Goal: Task Accomplishment & Management: Manage account settings

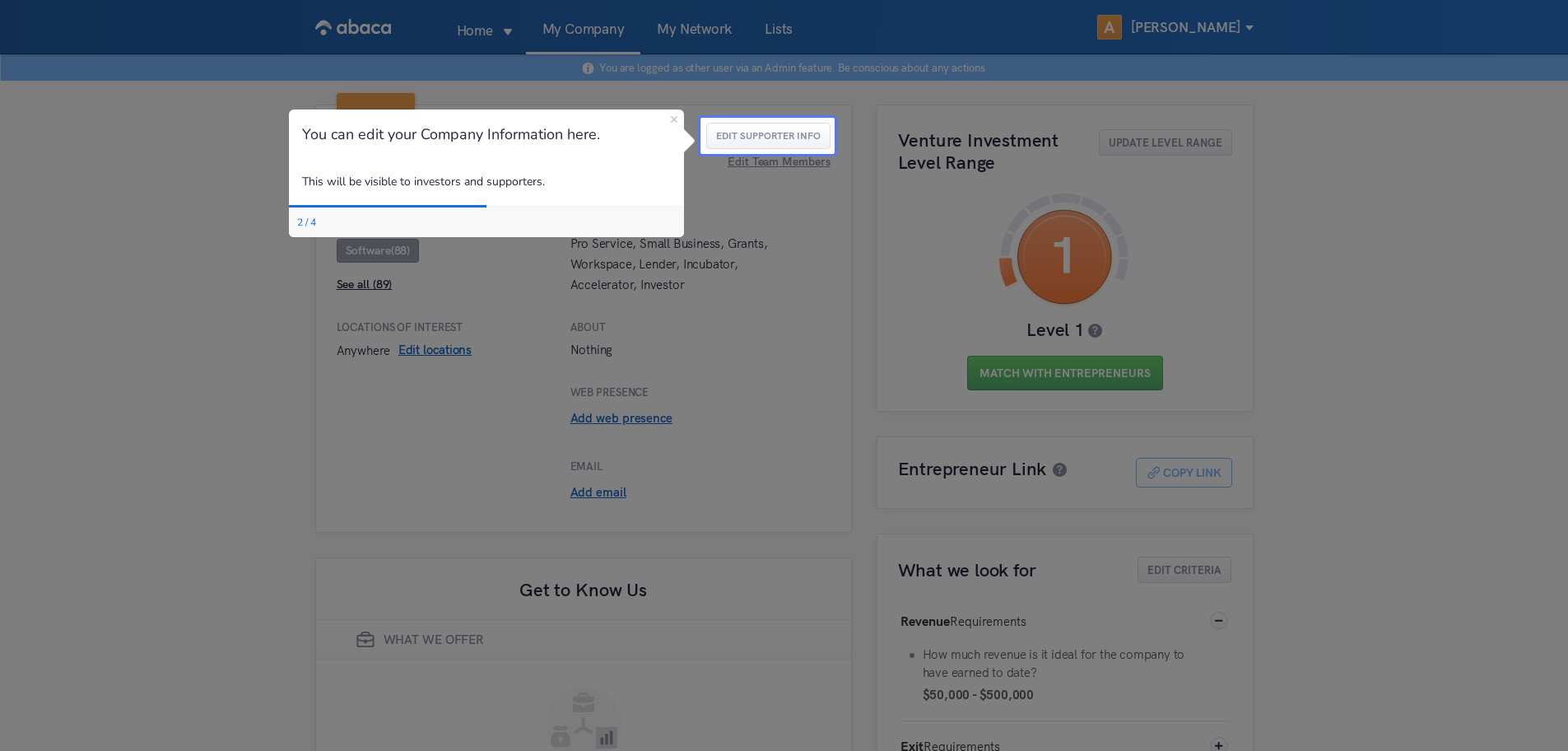
click at [677, 117] on div "You can edit your Company Information here." at bounding box center [486, 135] width 395 height 50
click at [673, 120] on icon "Close Preview" at bounding box center [674, 119] width 7 height 7
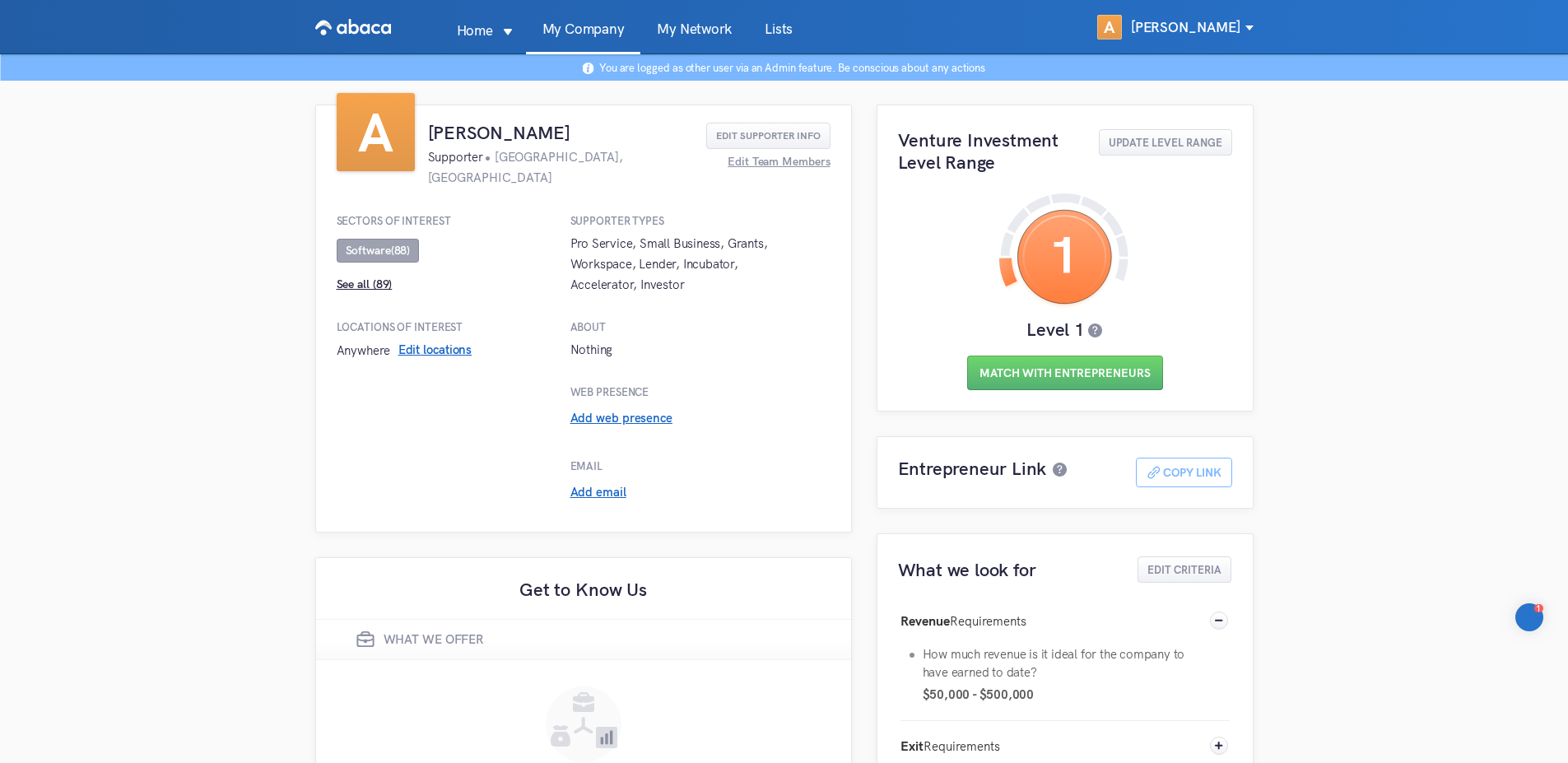
click at [712, 35] on link "My Network" at bounding box center [694, 38] width 108 height 32
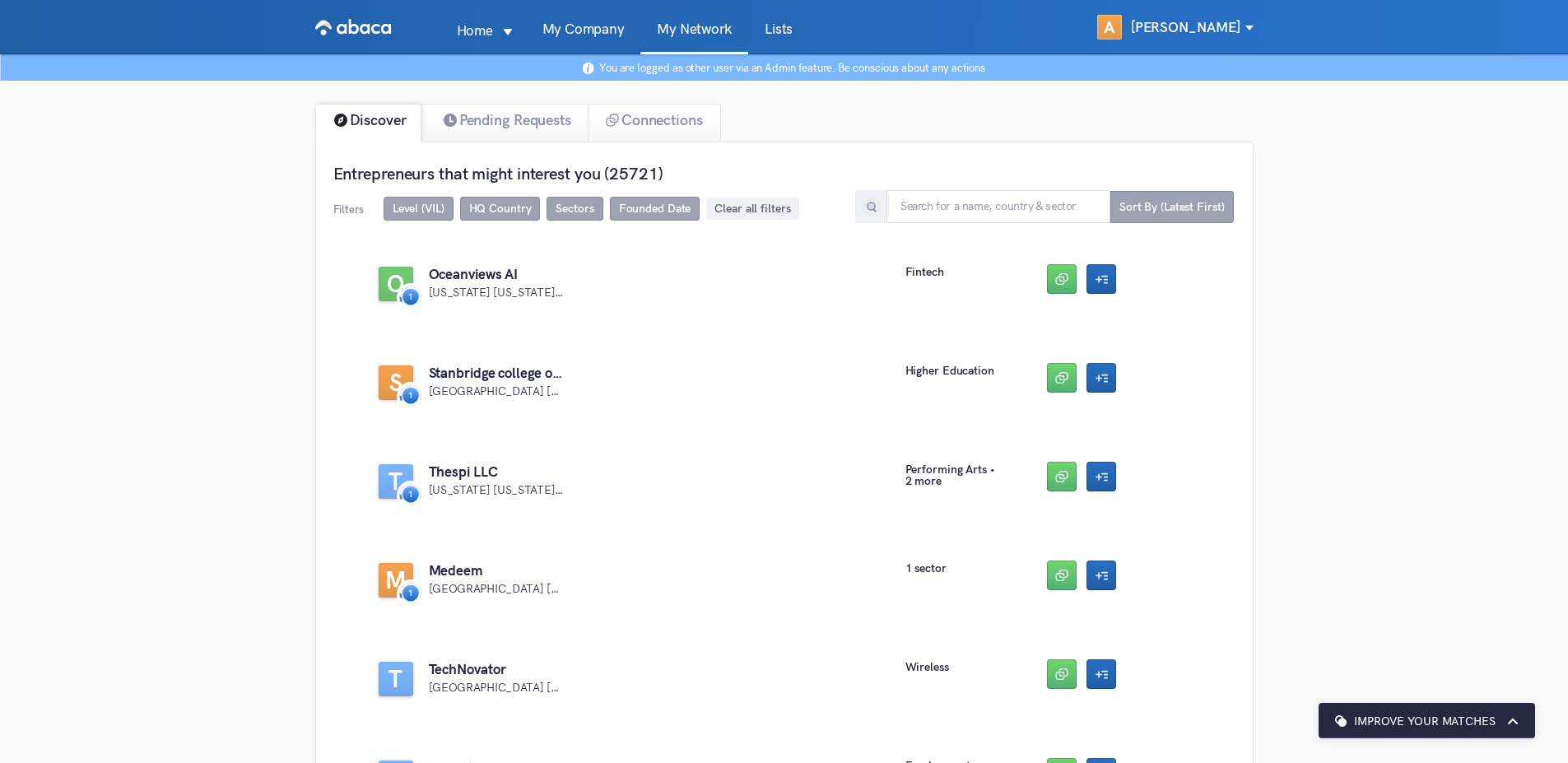
click at [785, 33] on link "Lists" at bounding box center [779, 38] width 61 height 32
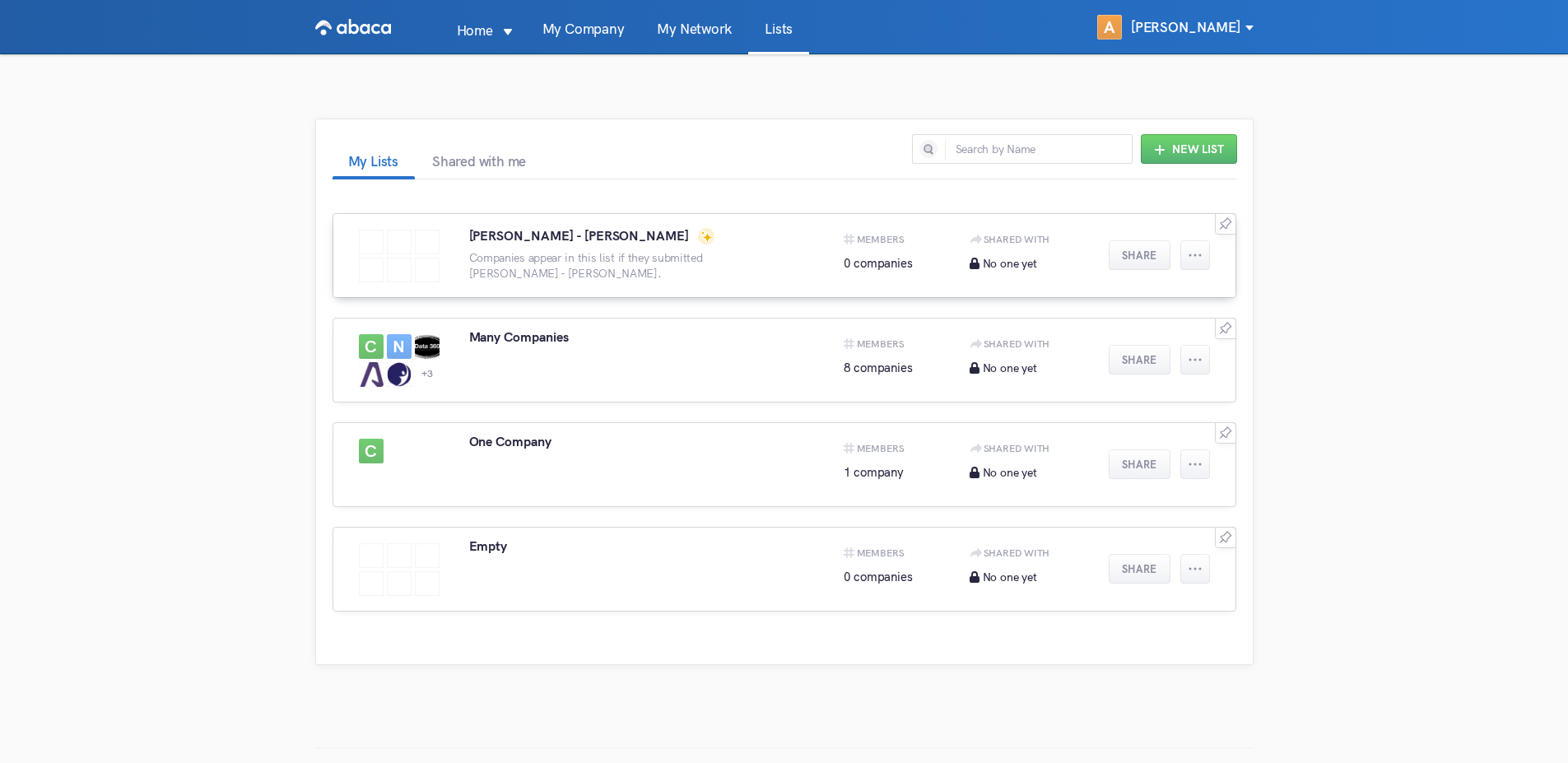
click at [568, 254] on p "Companies appear in this list if they submitted [PERSON_NAME] - [PERSON_NAME]." at bounding box center [631, 266] width 324 height 32
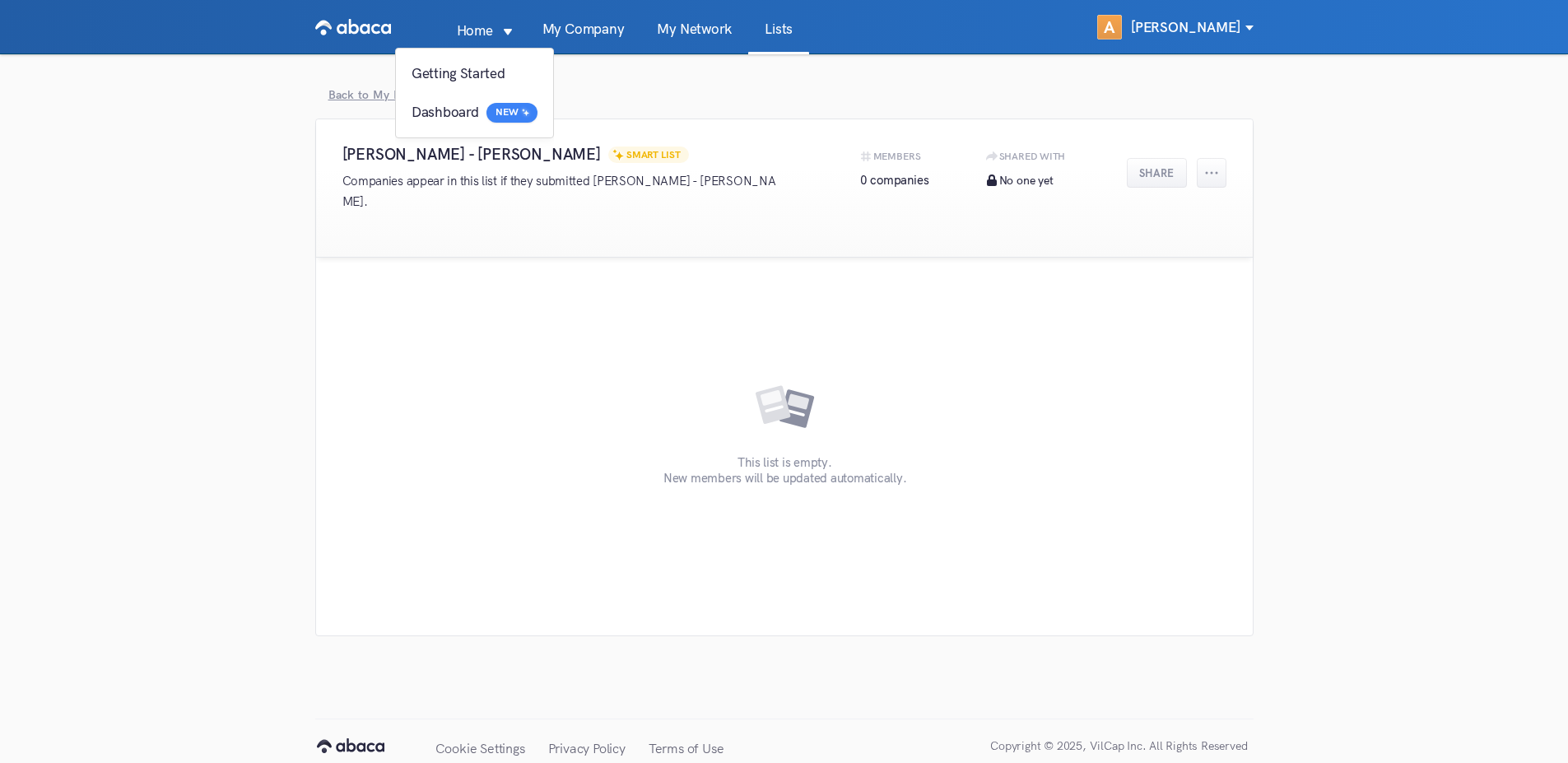
click at [497, 27] on p "Home" at bounding box center [475, 30] width 69 height 23
click at [610, 33] on link "My Company" at bounding box center [583, 38] width 115 height 32
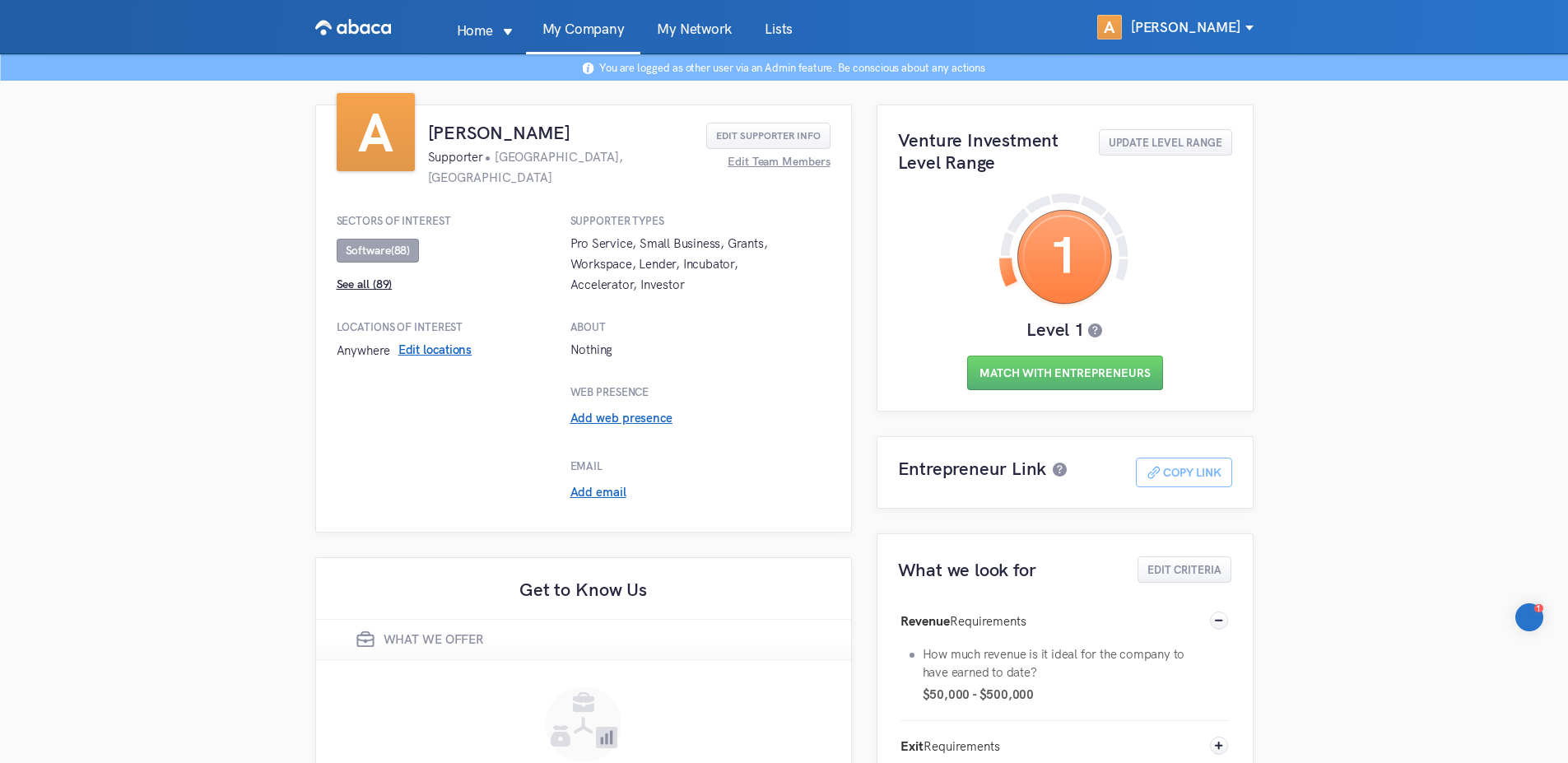
click at [775, 32] on link "Lists" at bounding box center [779, 38] width 61 height 32
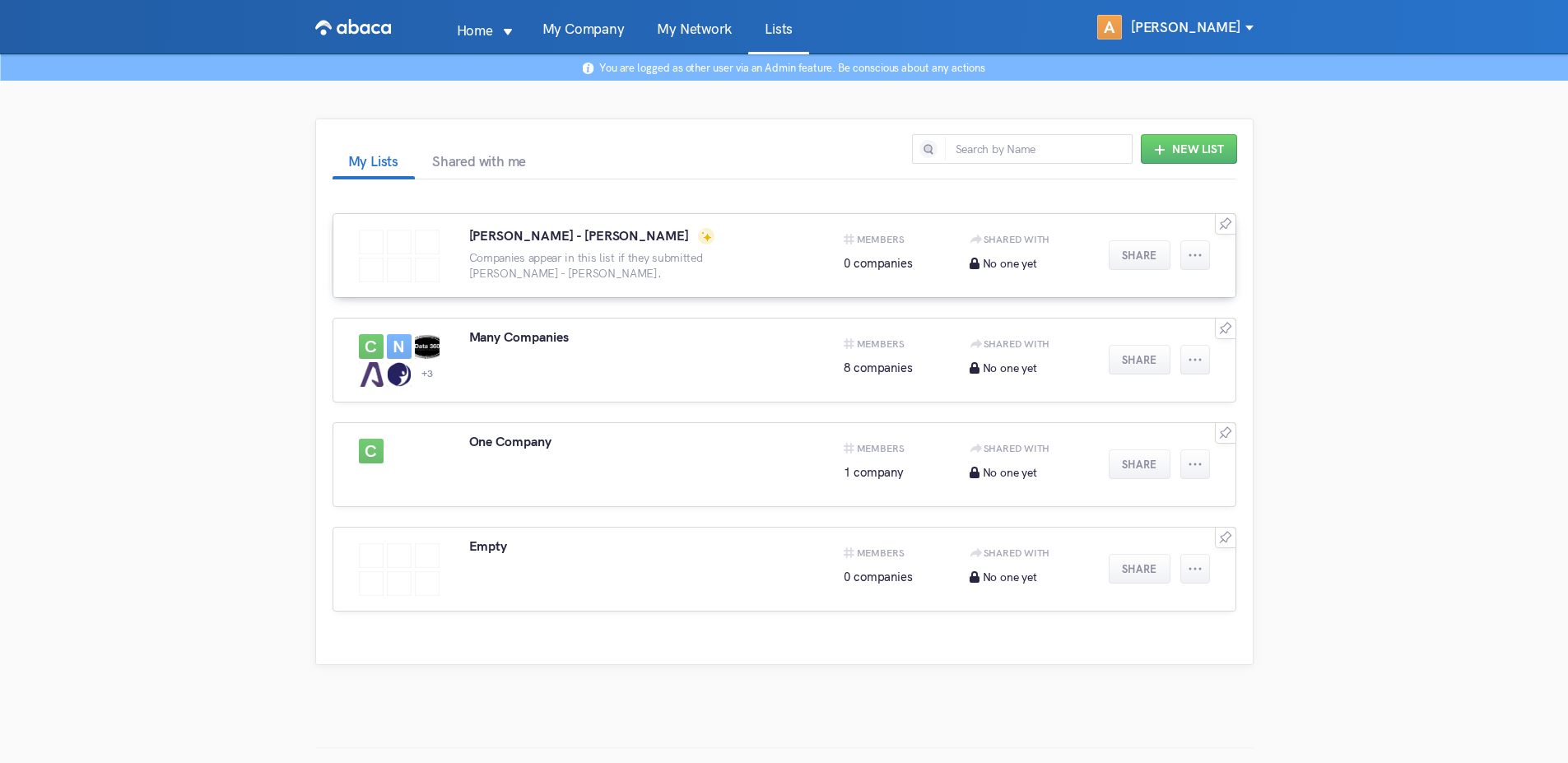
click at [608, 237] on h3 "[PERSON_NAME] - [PERSON_NAME]" at bounding box center [579, 236] width 221 height 16
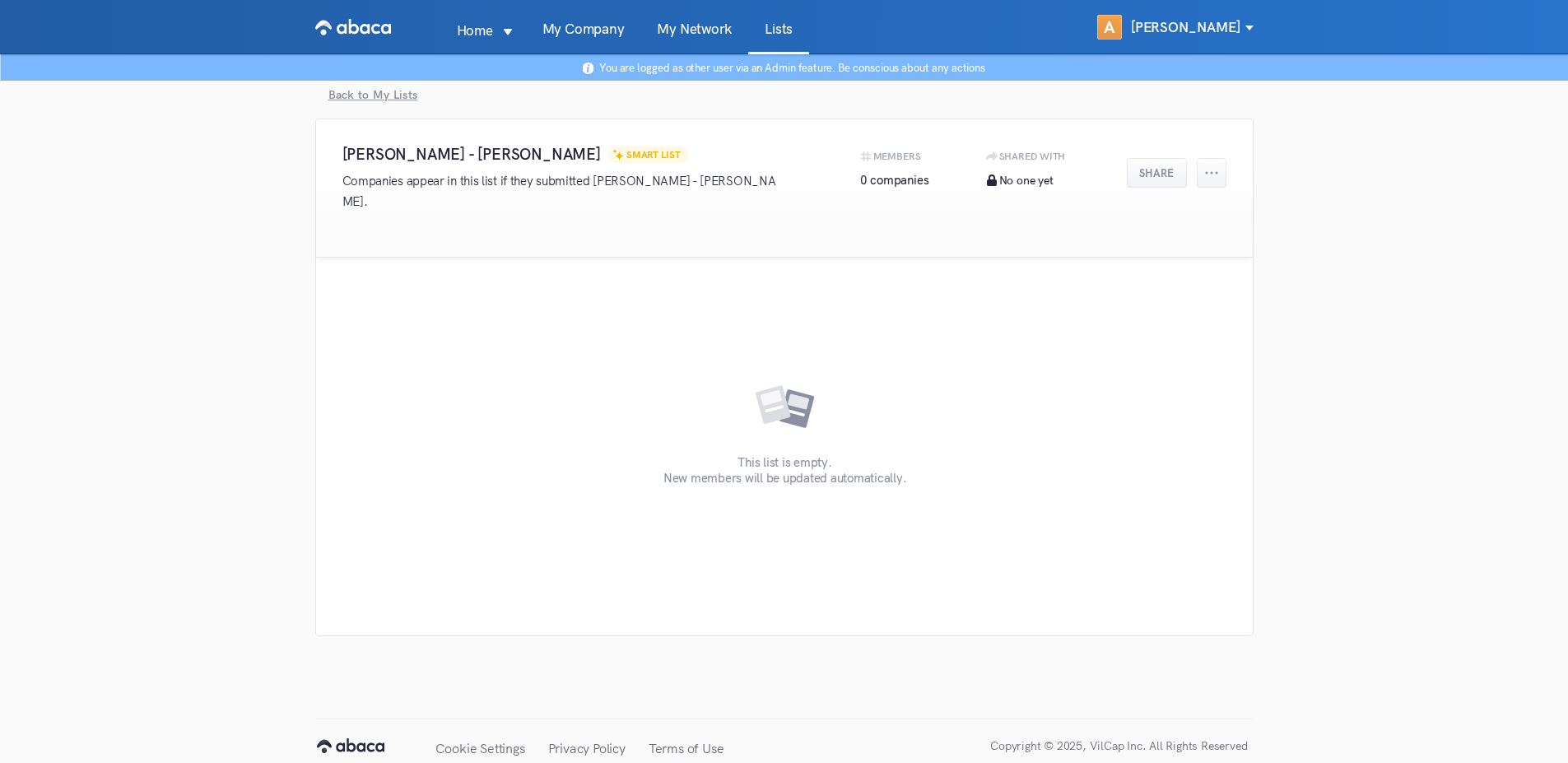
click at [671, 40] on link "My Network" at bounding box center [694, 38] width 108 height 32
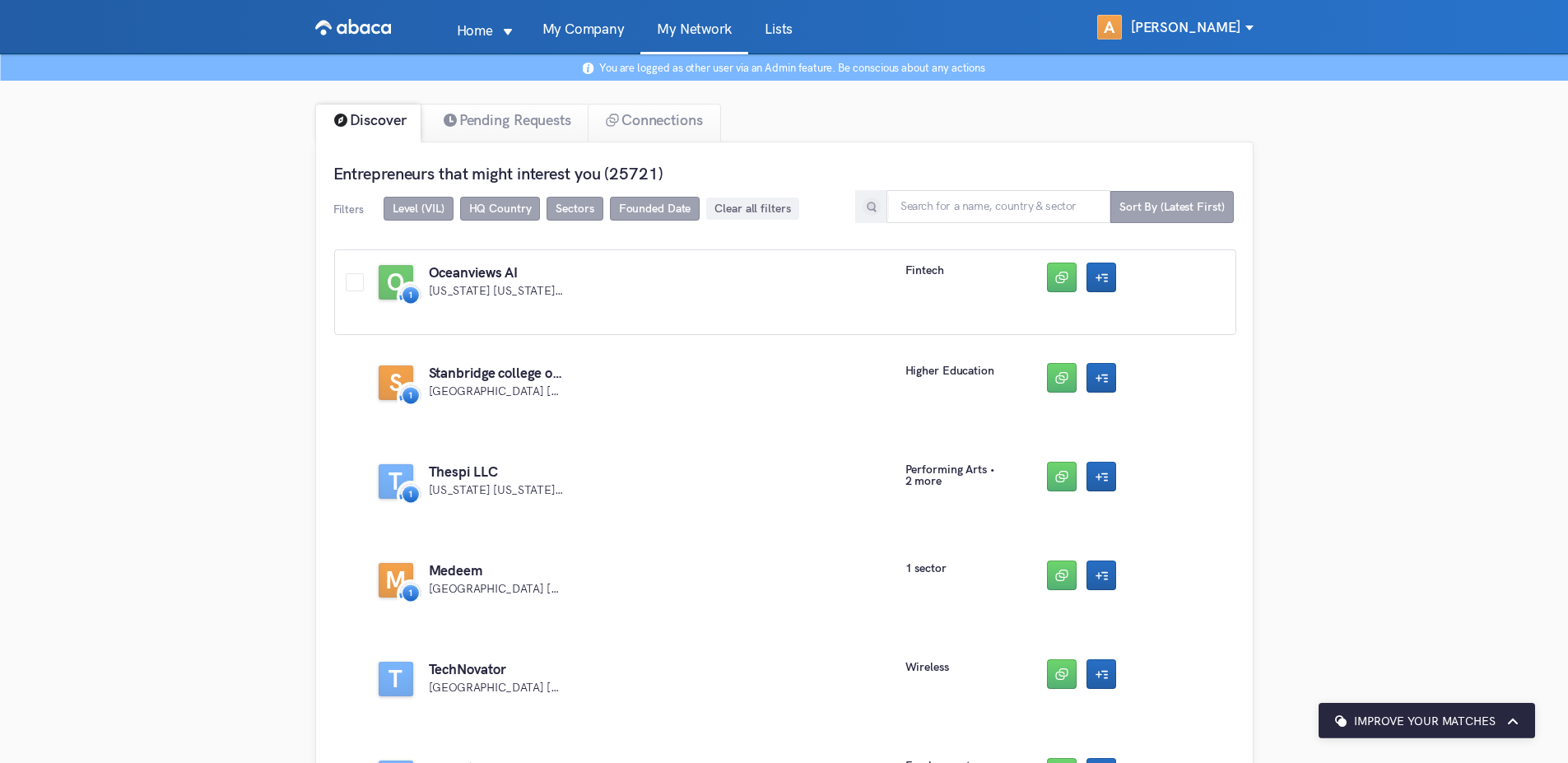
click at [704, 287] on div "O Oceanviews AI [US_STATE] [US_STATE] [GEOGRAPHIC_DATA] fintech" at bounding box center [786, 292] width 903 height 85
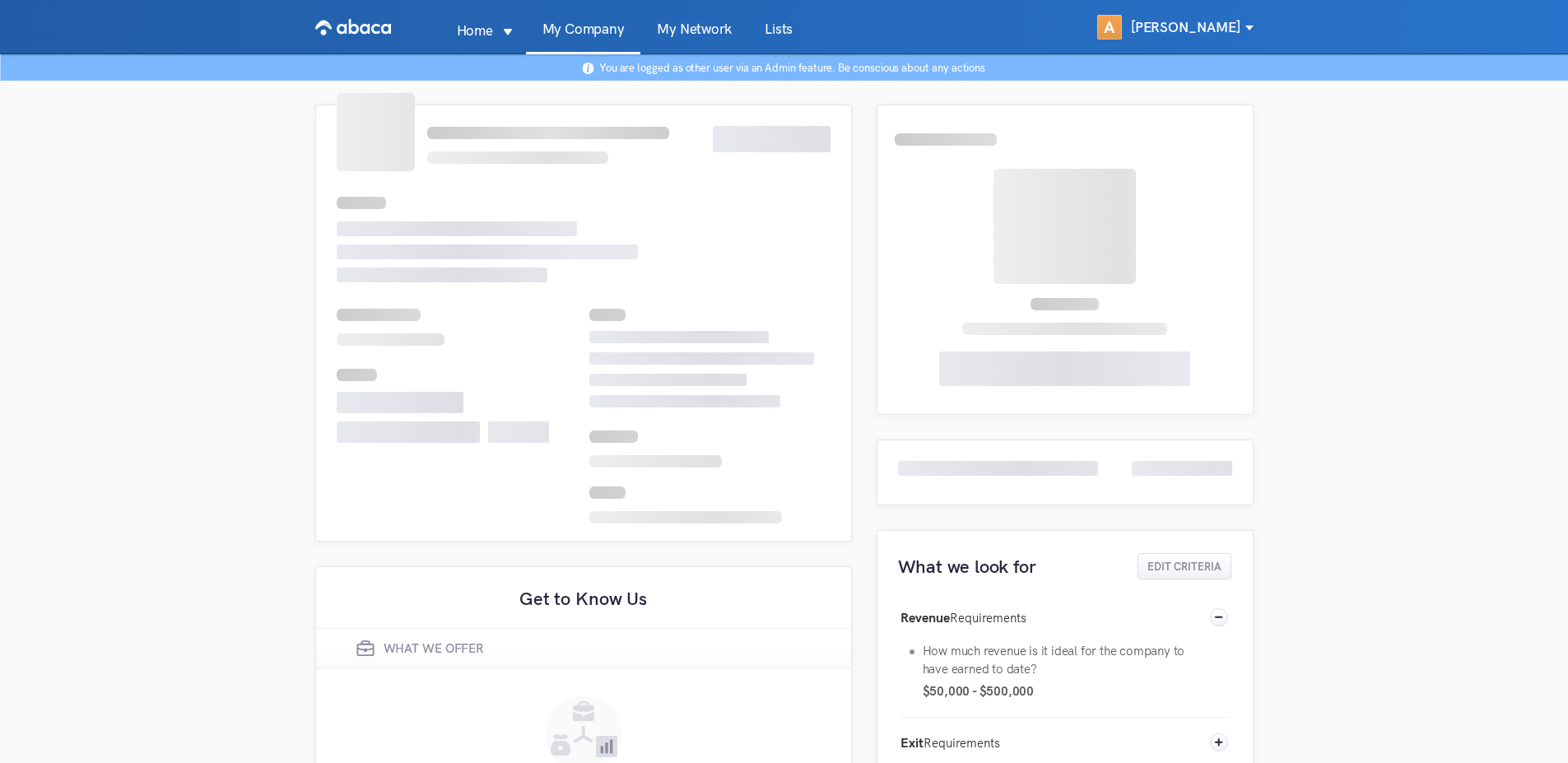
click at [751, 28] on link "Lists" at bounding box center [779, 38] width 61 height 32
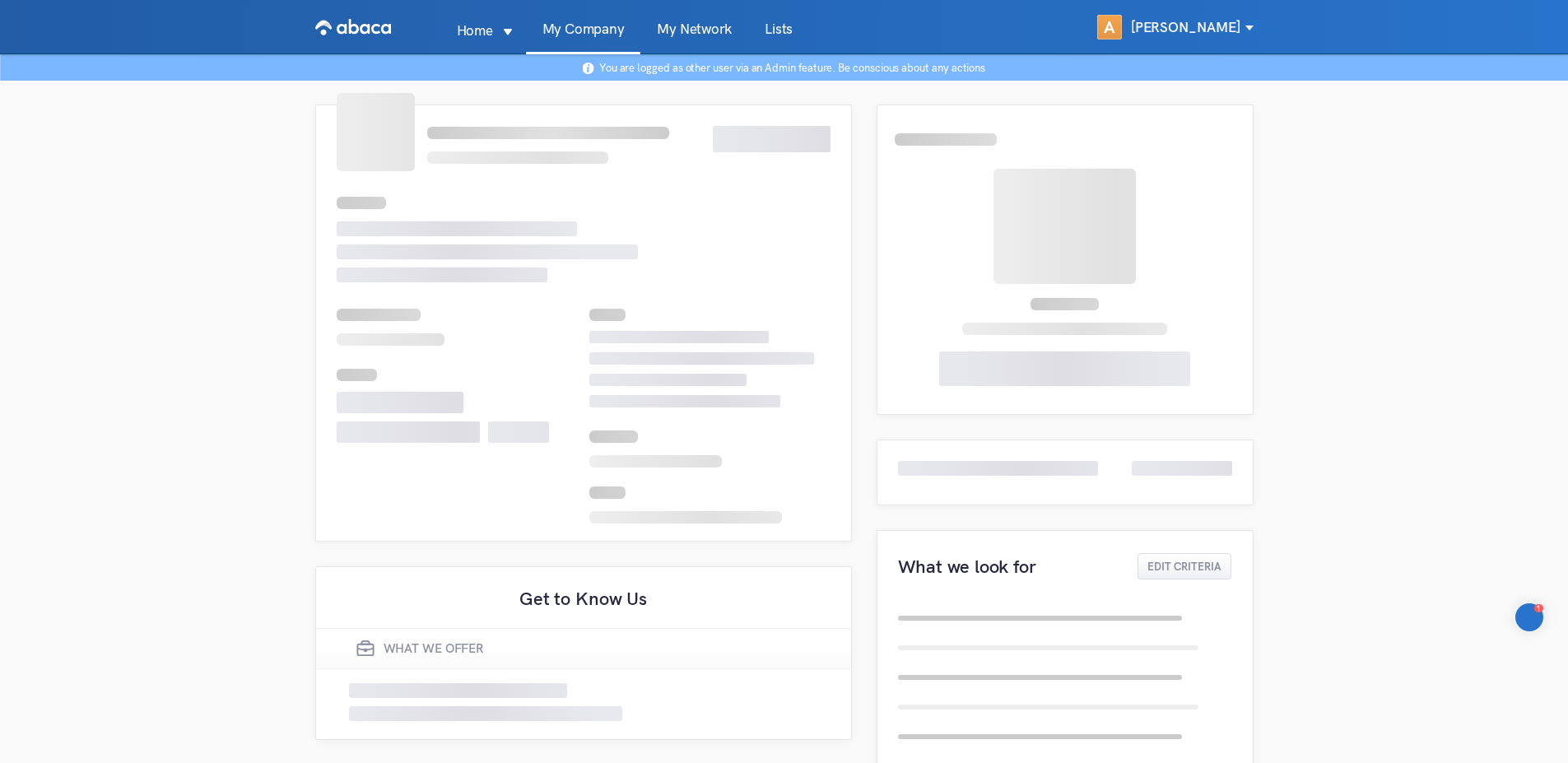
click at [780, 40] on link "Lists" at bounding box center [779, 38] width 61 height 32
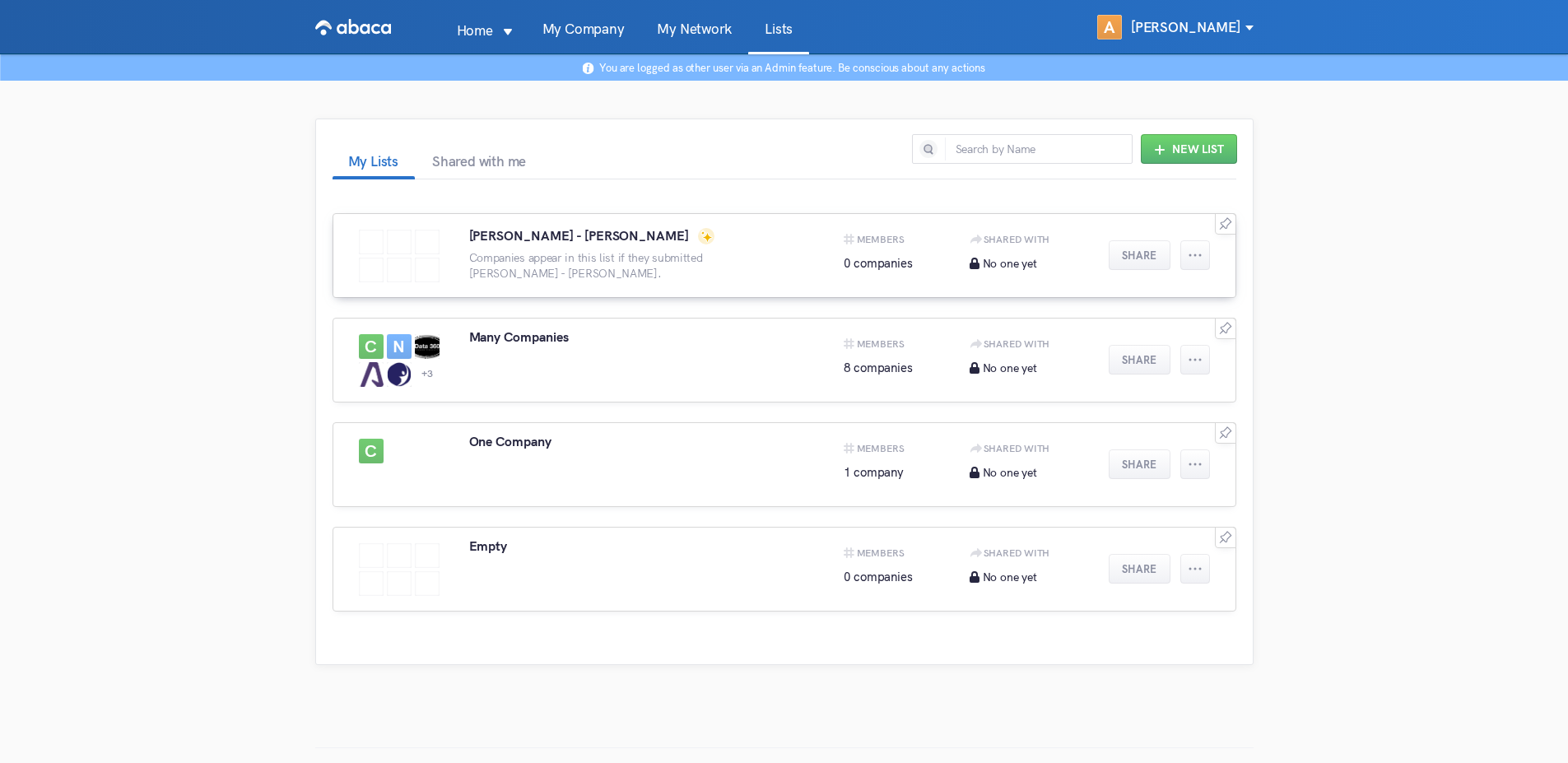
click at [683, 265] on p "Companies appear in this list if they submitted [PERSON_NAME] - [PERSON_NAME]." at bounding box center [631, 266] width 324 height 32
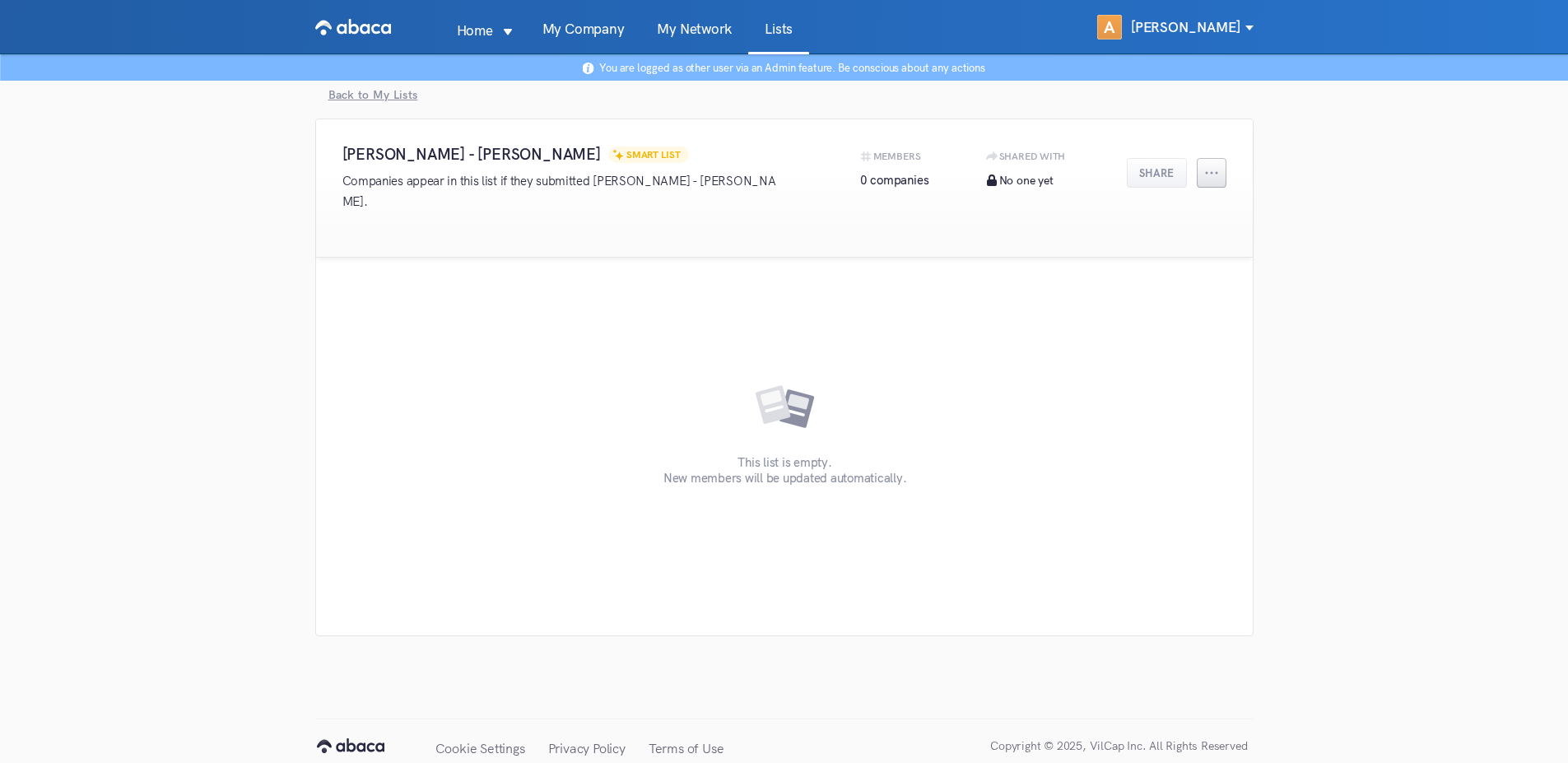
click at [1203, 171] on button "button" at bounding box center [1212, 173] width 30 height 30
click at [1202, 252] on li "Manage Members" at bounding box center [1212, 249] width 119 height 23
click at [1113, 736] on div "Cancel" at bounding box center [1117, 730] width 35 height 17
click at [683, 22] on link "My Network" at bounding box center [694, 38] width 108 height 32
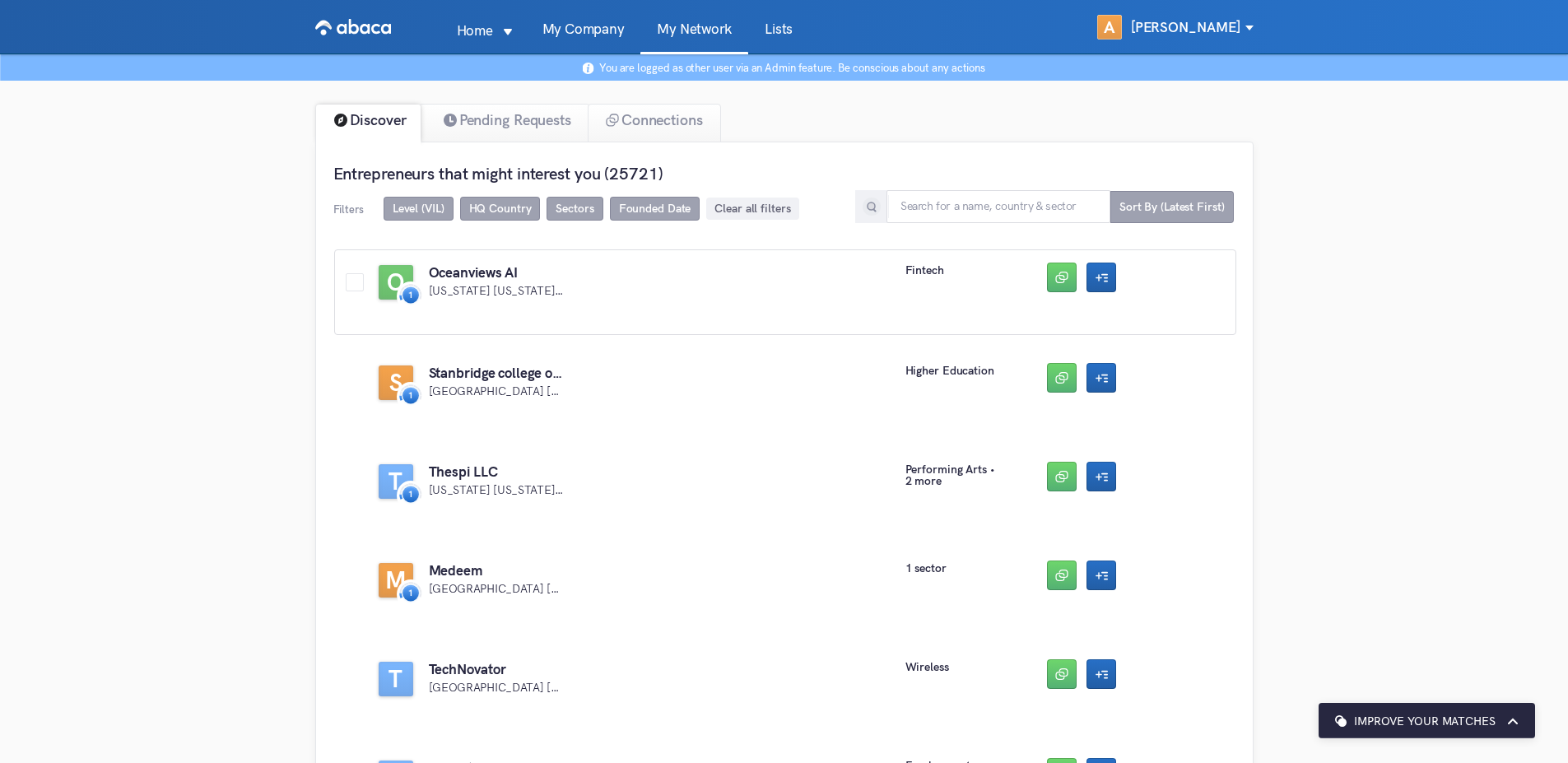
click at [354, 286] on span at bounding box center [354, 282] width 18 height 18
click at [345, 273] on input "checkbox" at bounding box center [345, 273] width 0 height 0
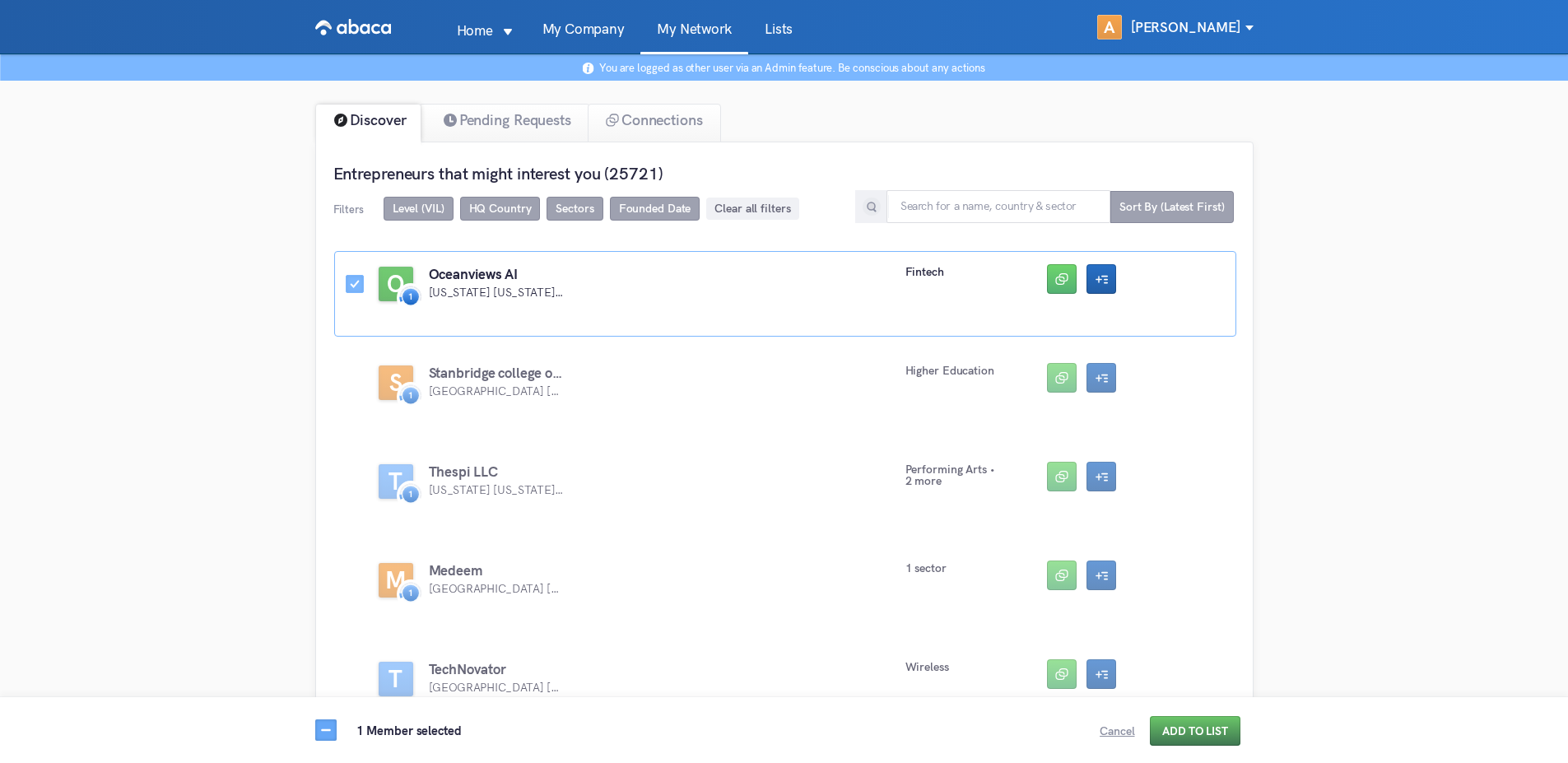
click at [1179, 726] on button "Add to List" at bounding box center [1195, 731] width 90 height 30
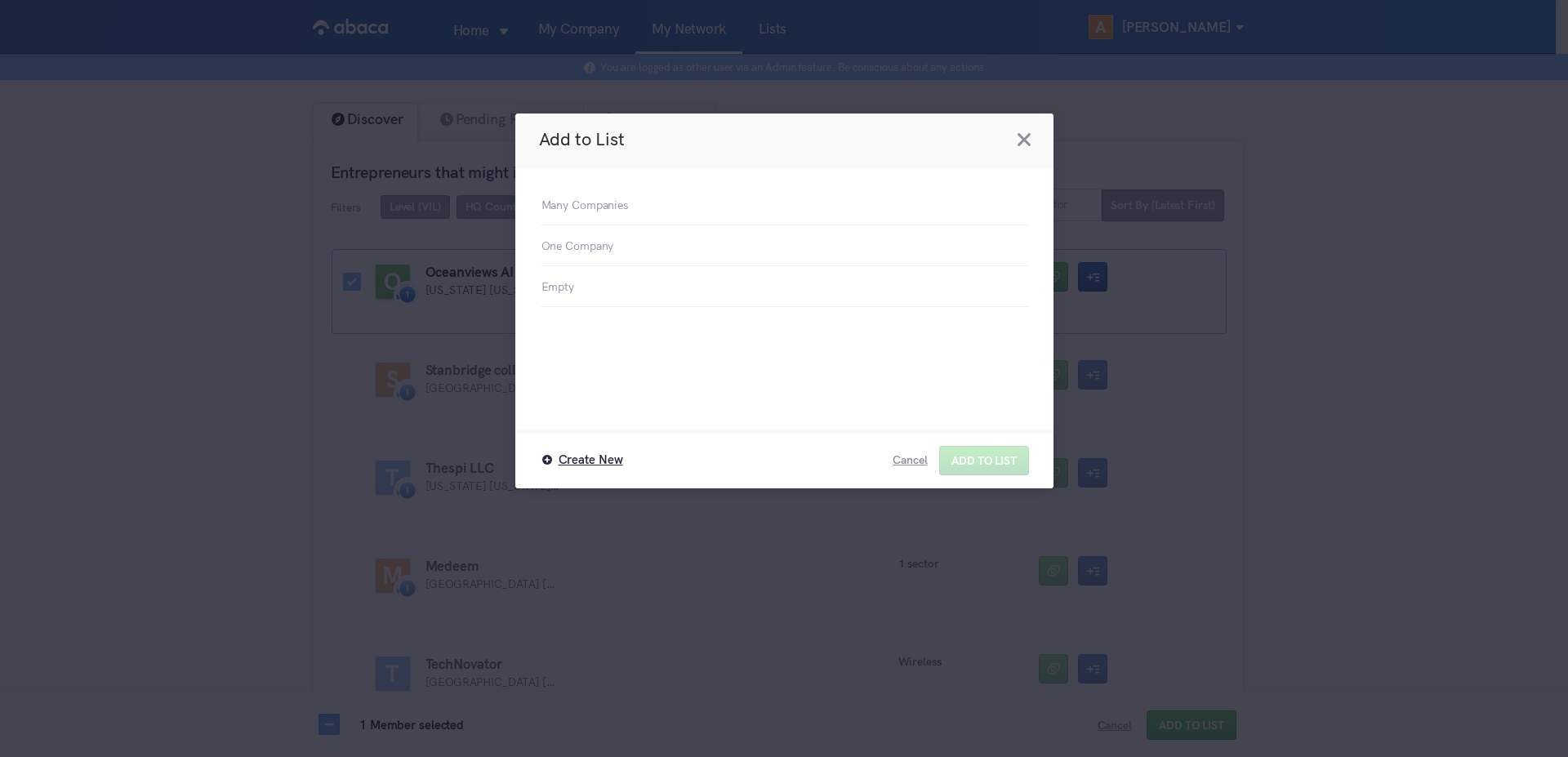
click at [1048, 140] on header "Add to List" at bounding box center [784, 140] width 538 height 54
click at [1022, 139] on button "Close this dialog" at bounding box center [1027, 143] width 21 height 21
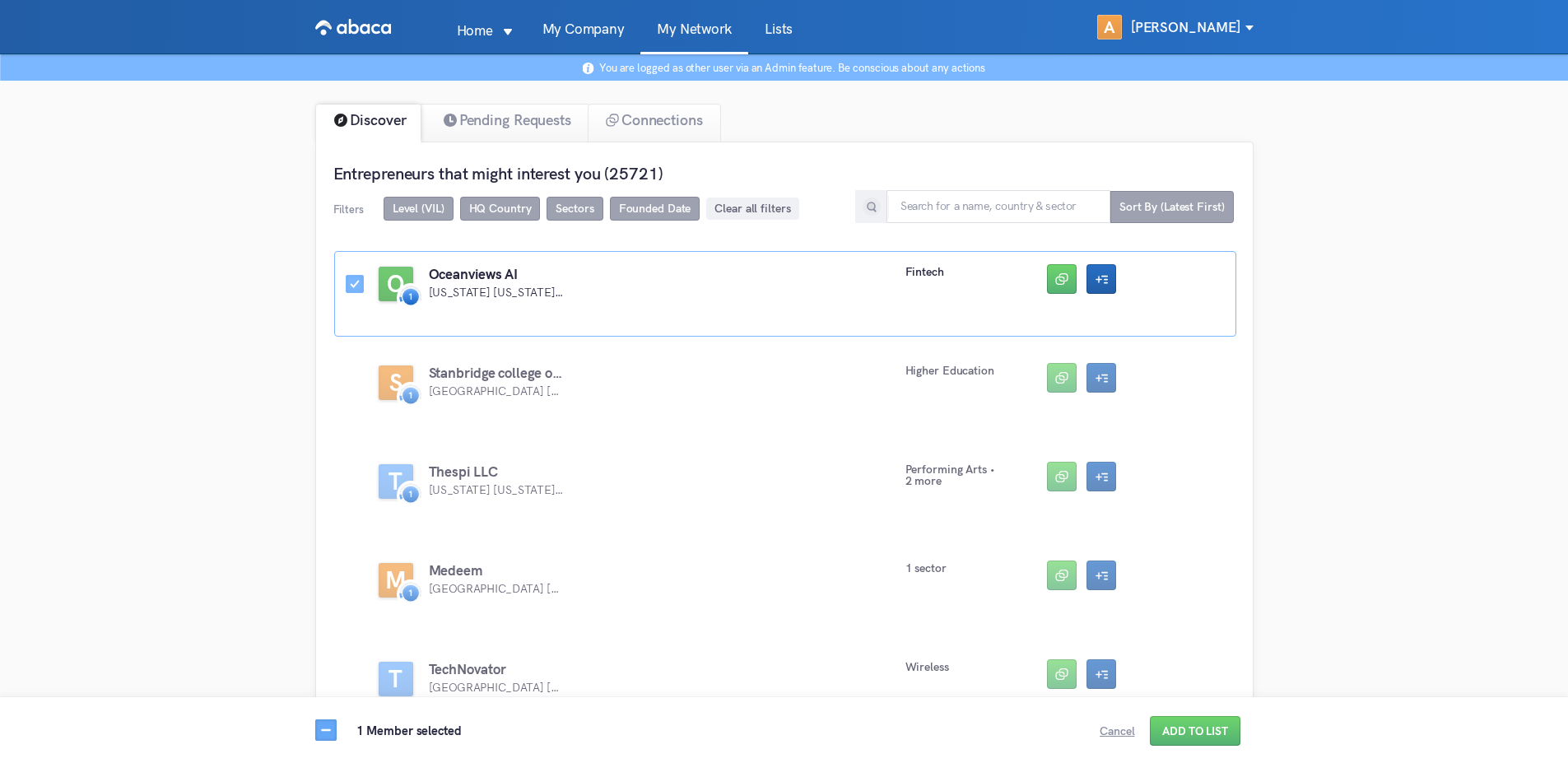
click at [760, 19] on ul "Home My Company My Network Lists" at bounding box center [625, 36] width 369 height 35
click at [778, 27] on link "Lists" at bounding box center [779, 38] width 61 height 32
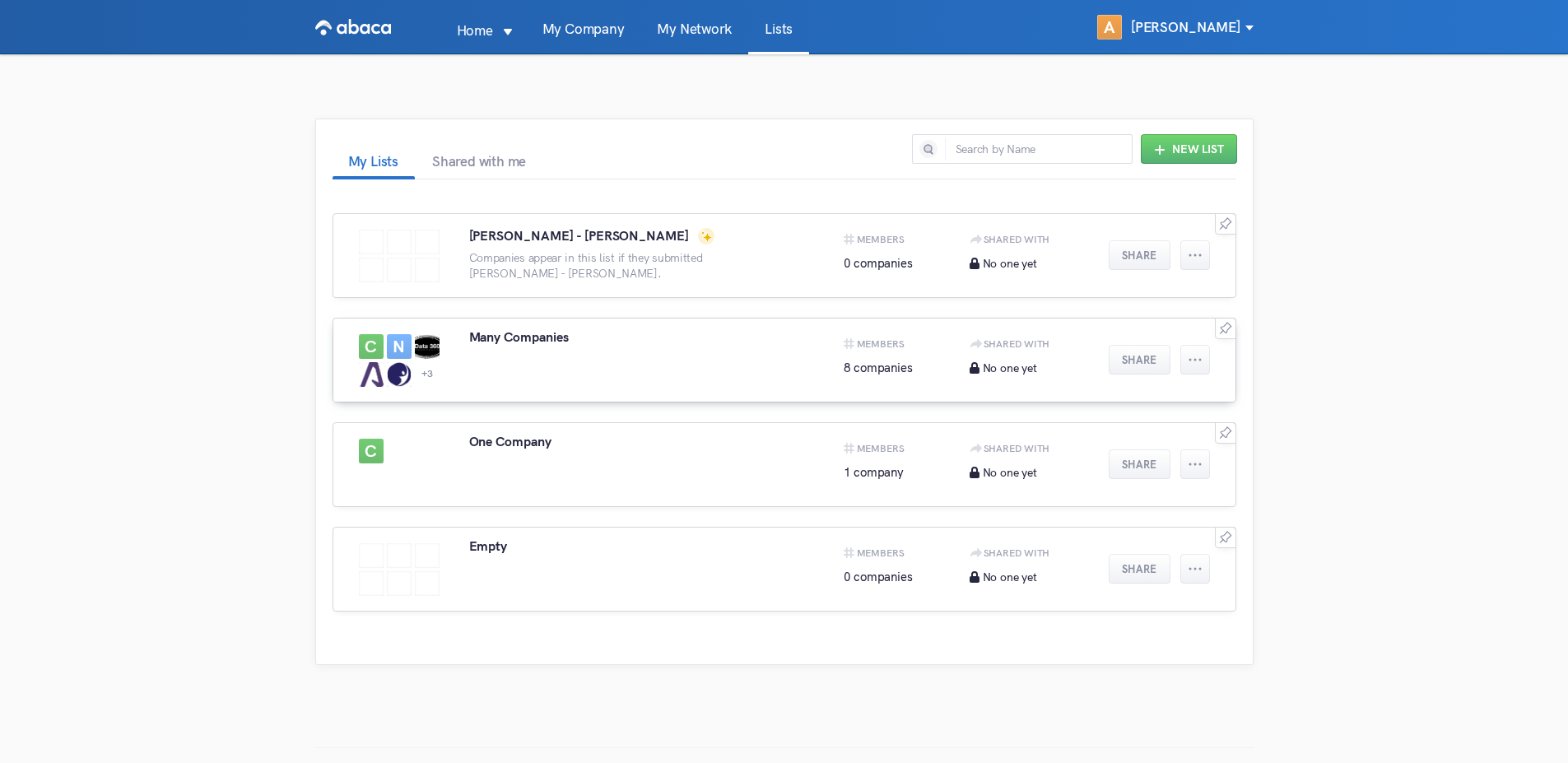
click at [564, 377] on div "C N +3 Many Companies Members 8 companies Shared With No one yet Share" at bounding box center [784, 360] width 904 height 85
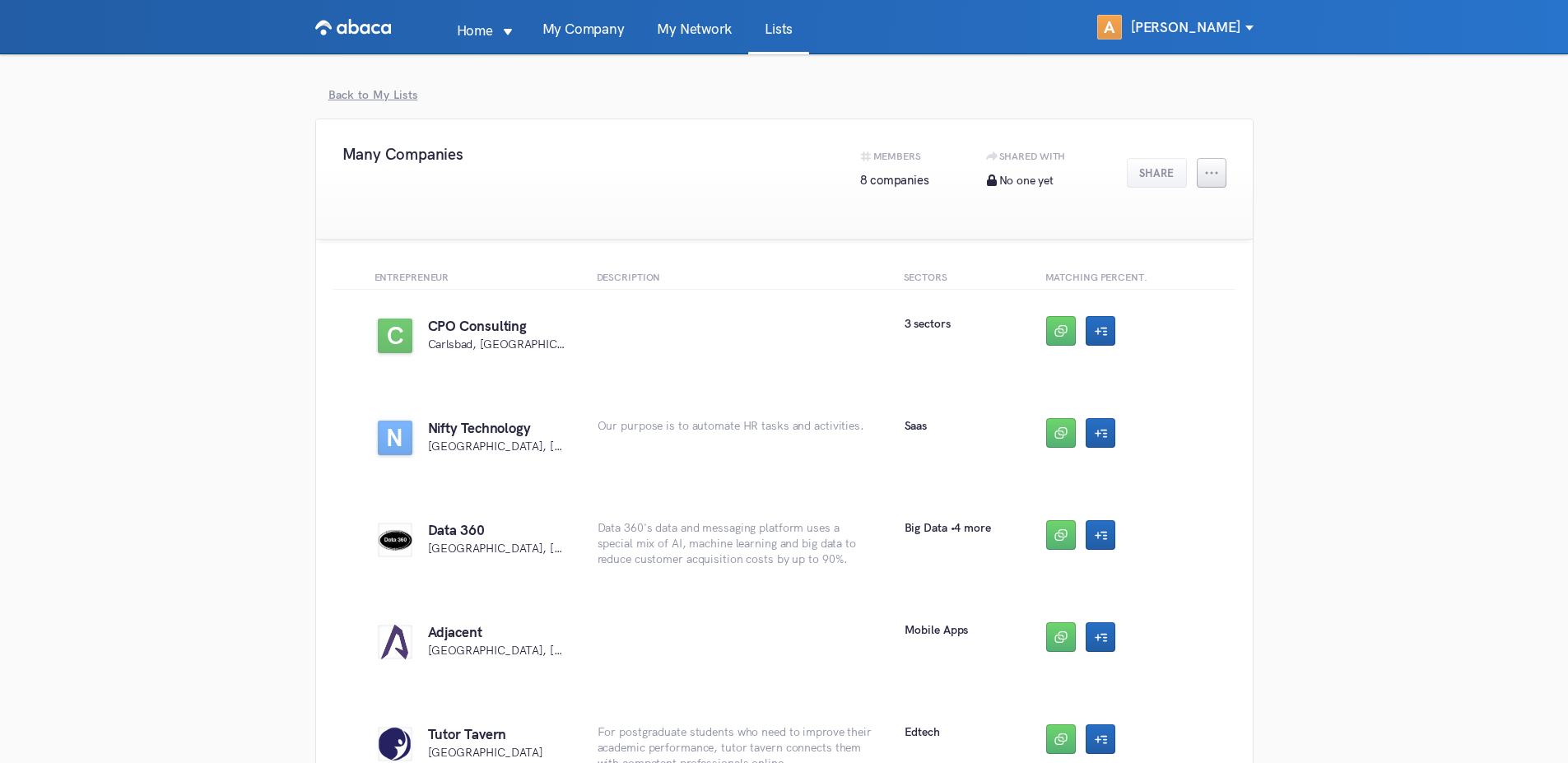
click at [1217, 174] on button "button" at bounding box center [1212, 173] width 30 height 30
click at [1203, 281] on li "Manage Members" at bounding box center [1212, 276] width 119 height 23
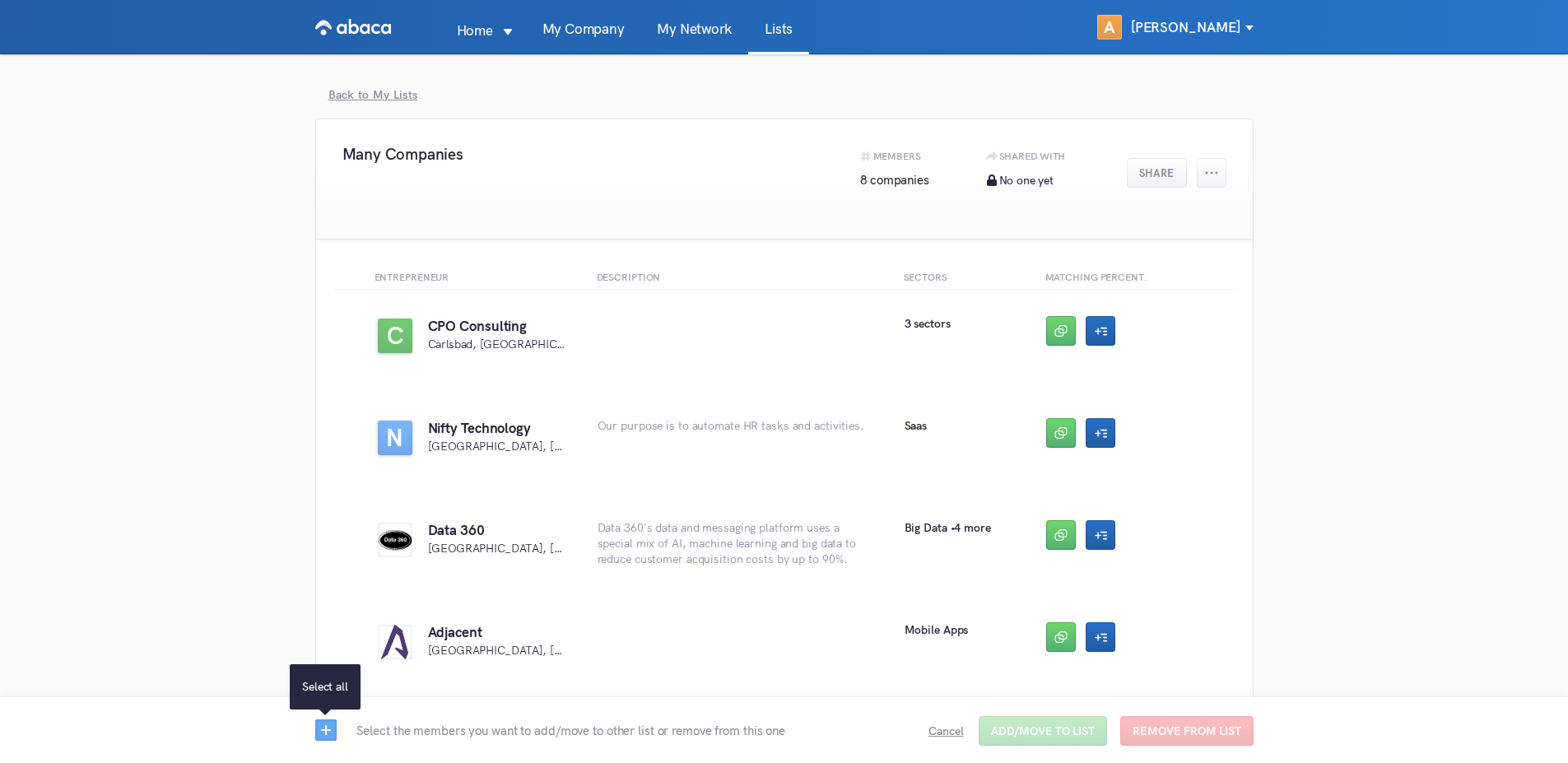
click at [333, 736] on button "button" at bounding box center [327, 730] width 22 height 22
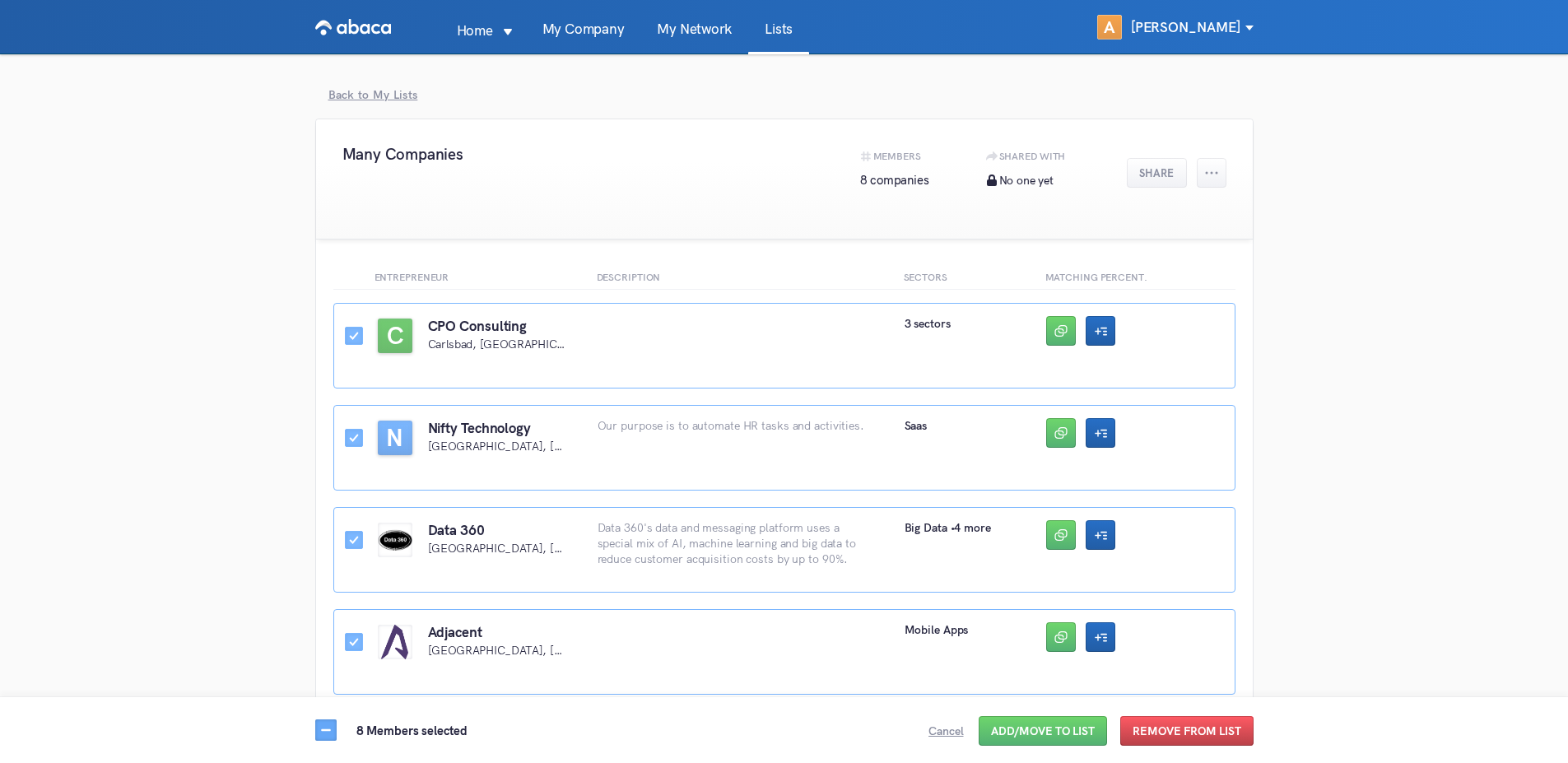
click at [1166, 737] on button "Remove From List" at bounding box center [1187, 731] width 134 height 30
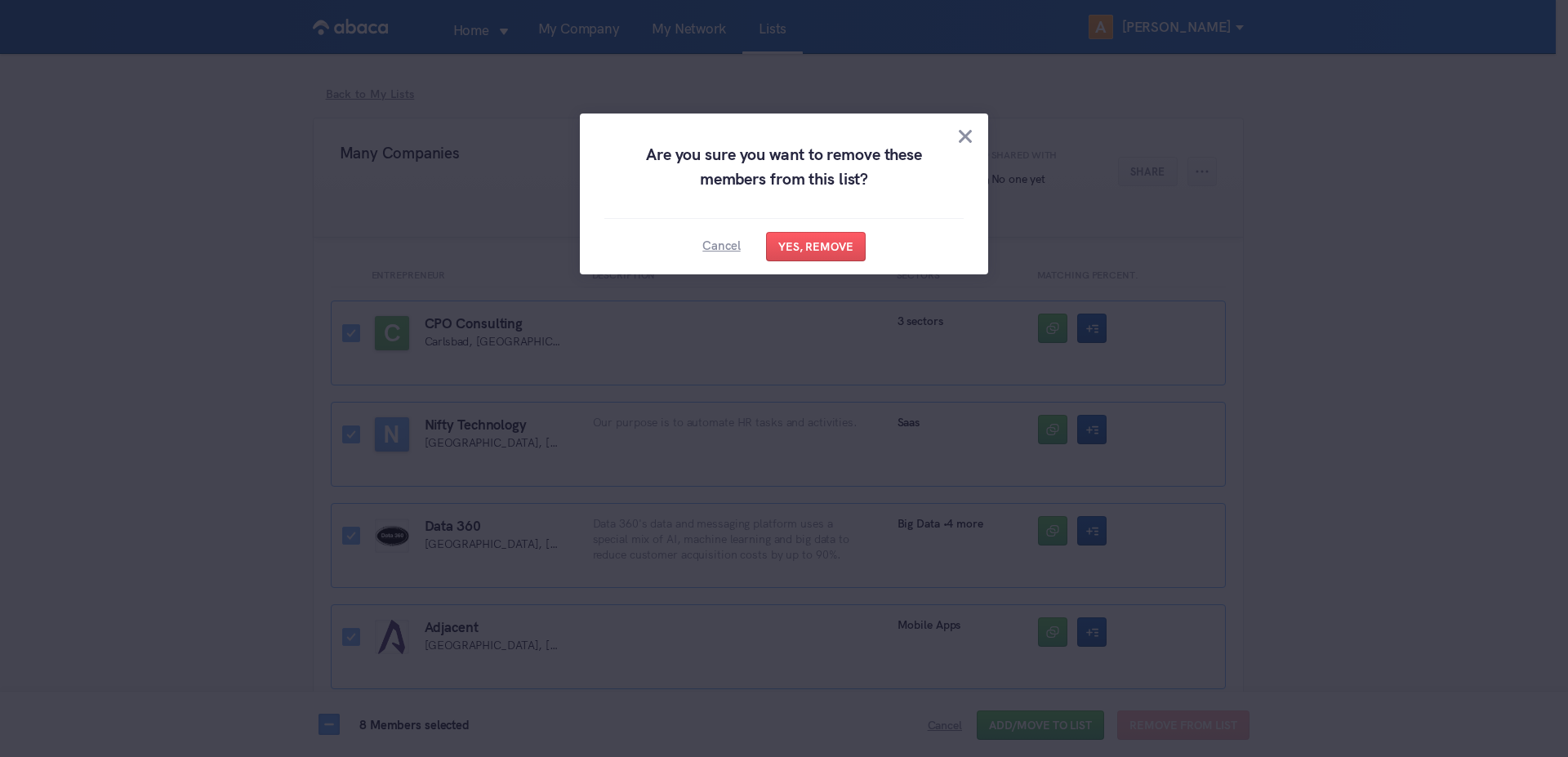
click at [817, 226] on div "Cancel Yes, Remove" at bounding box center [784, 246] width 408 height 56
click at [817, 241] on button "Yes, Remove" at bounding box center [815, 246] width 99 height 29
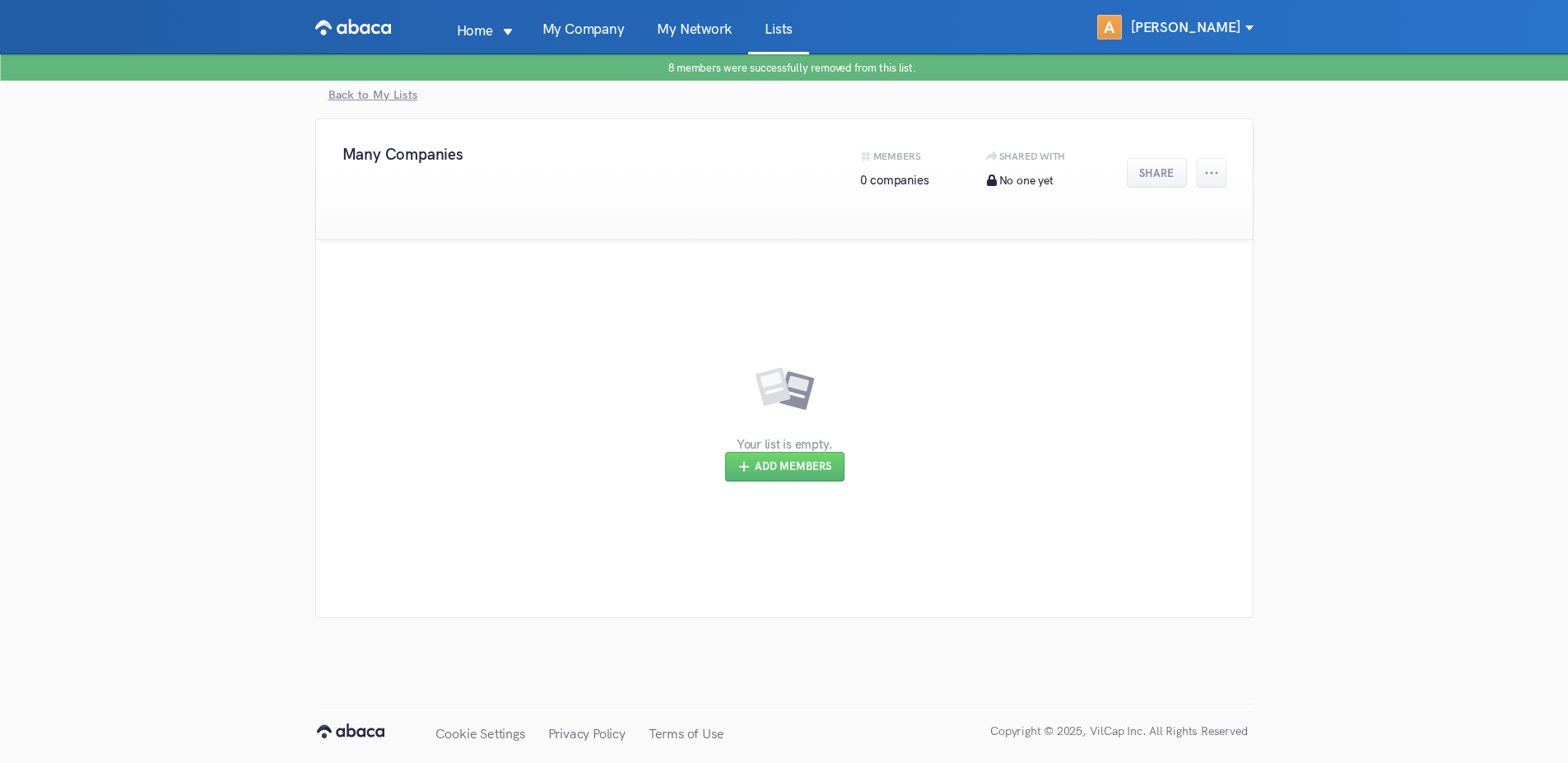
click at [553, 173] on div "Many Companies Members 0 companies Shared With No one yet Share" at bounding box center [784, 179] width 936 height 120
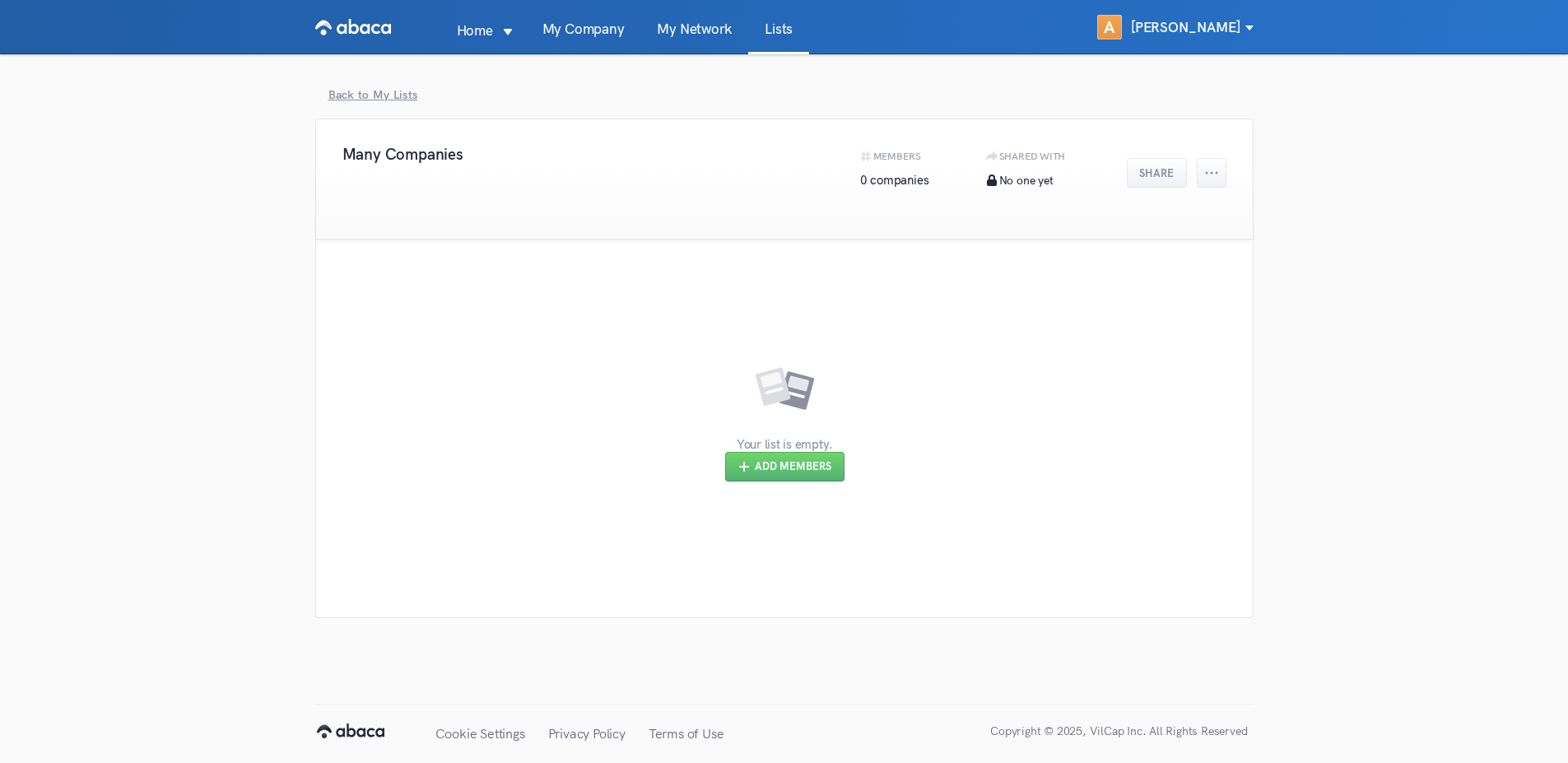
click at [792, 32] on link "Lists" at bounding box center [779, 38] width 61 height 32
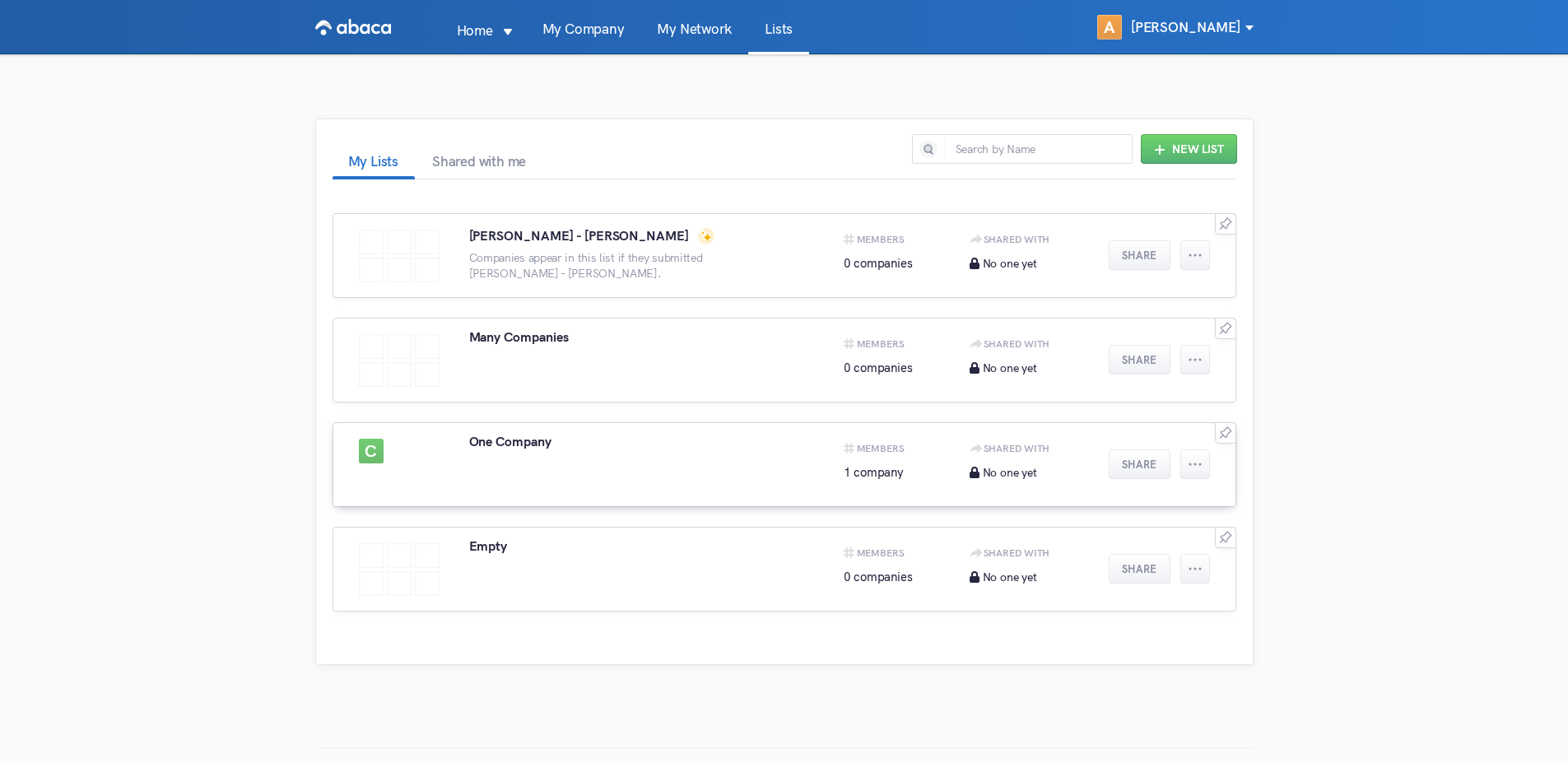
click at [580, 482] on div "C One Company Members 1 company Shared With No one yet Share" at bounding box center [784, 465] width 904 height 85
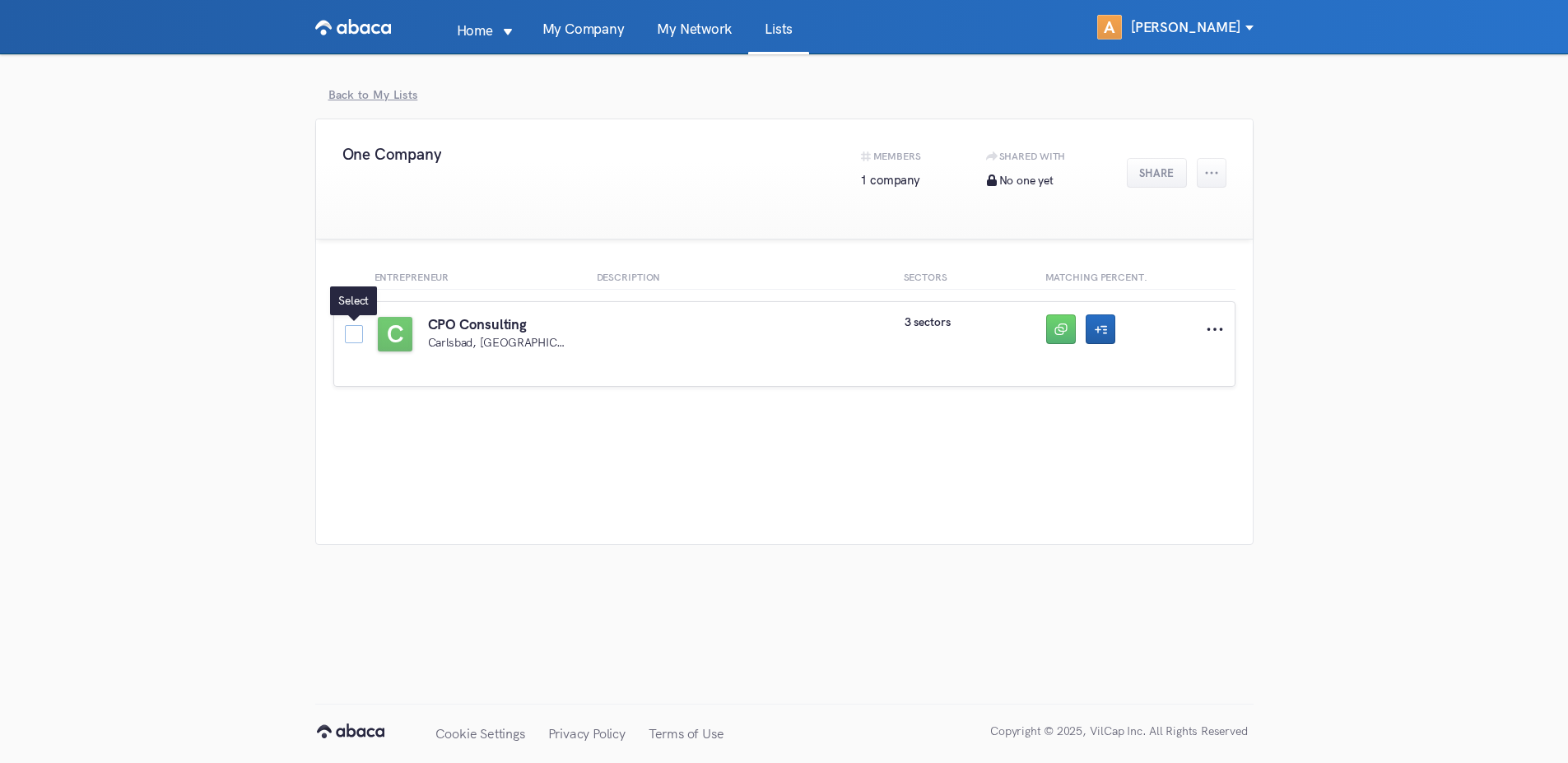
click at [354, 336] on span at bounding box center [353, 334] width 18 height 18
click at [344, 326] on input "checkbox" at bounding box center [344, 326] width 0 height 0
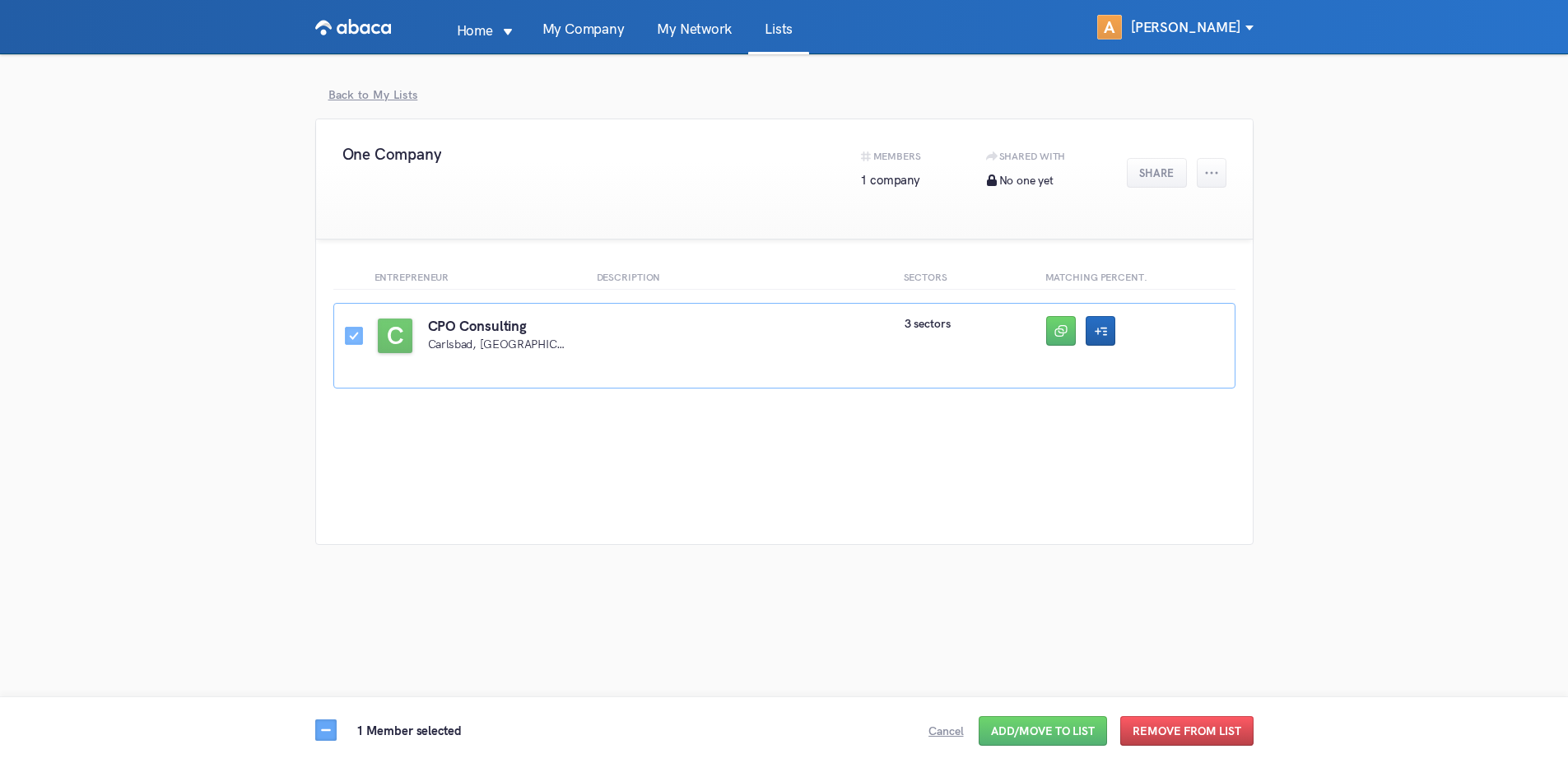
click at [1163, 730] on button "Remove From List" at bounding box center [1187, 731] width 134 height 30
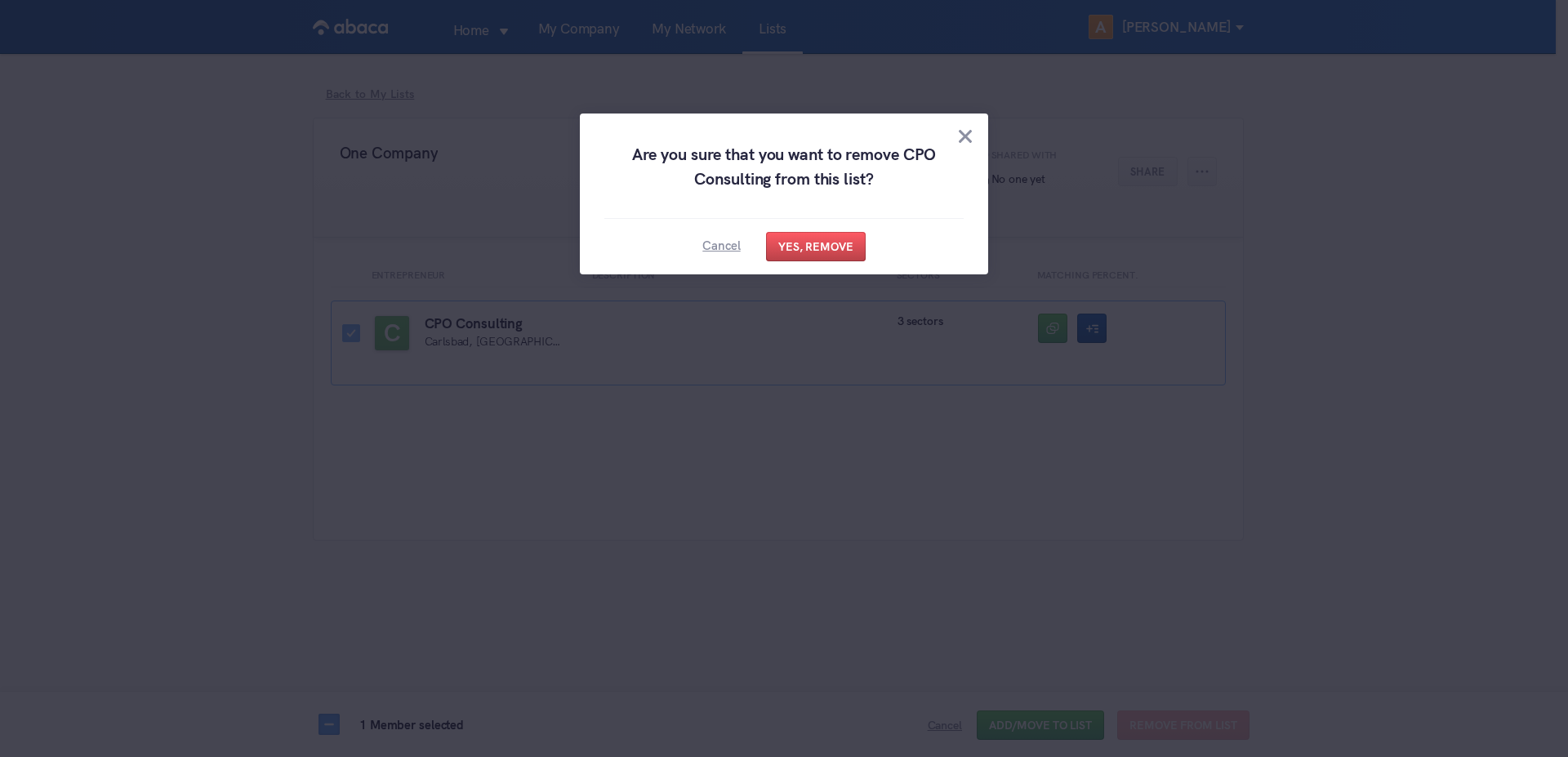
click at [811, 254] on button "Yes, Remove" at bounding box center [815, 246] width 99 height 29
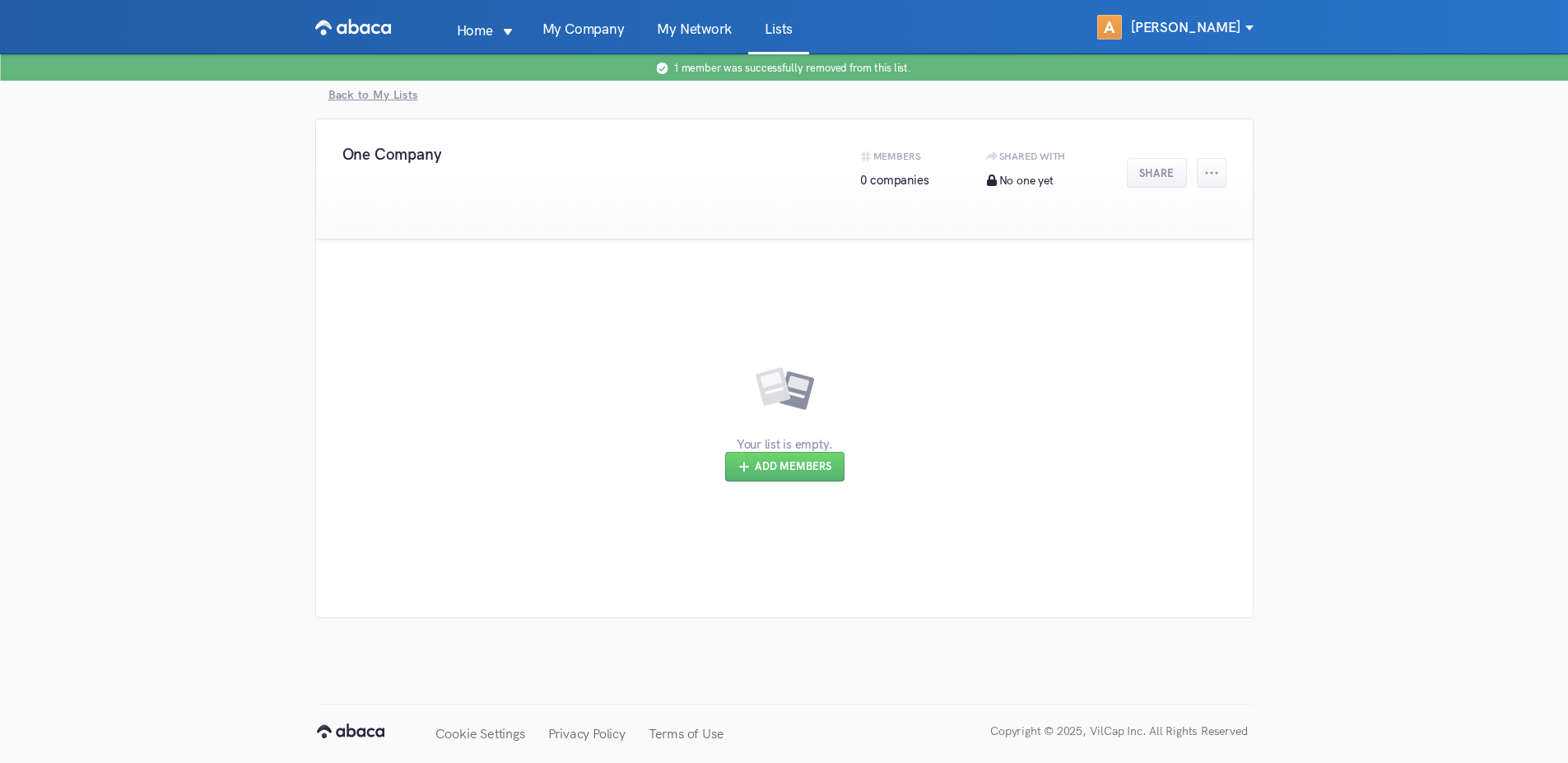
click at [711, 34] on link "My Network" at bounding box center [694, 38] width 108 height 32
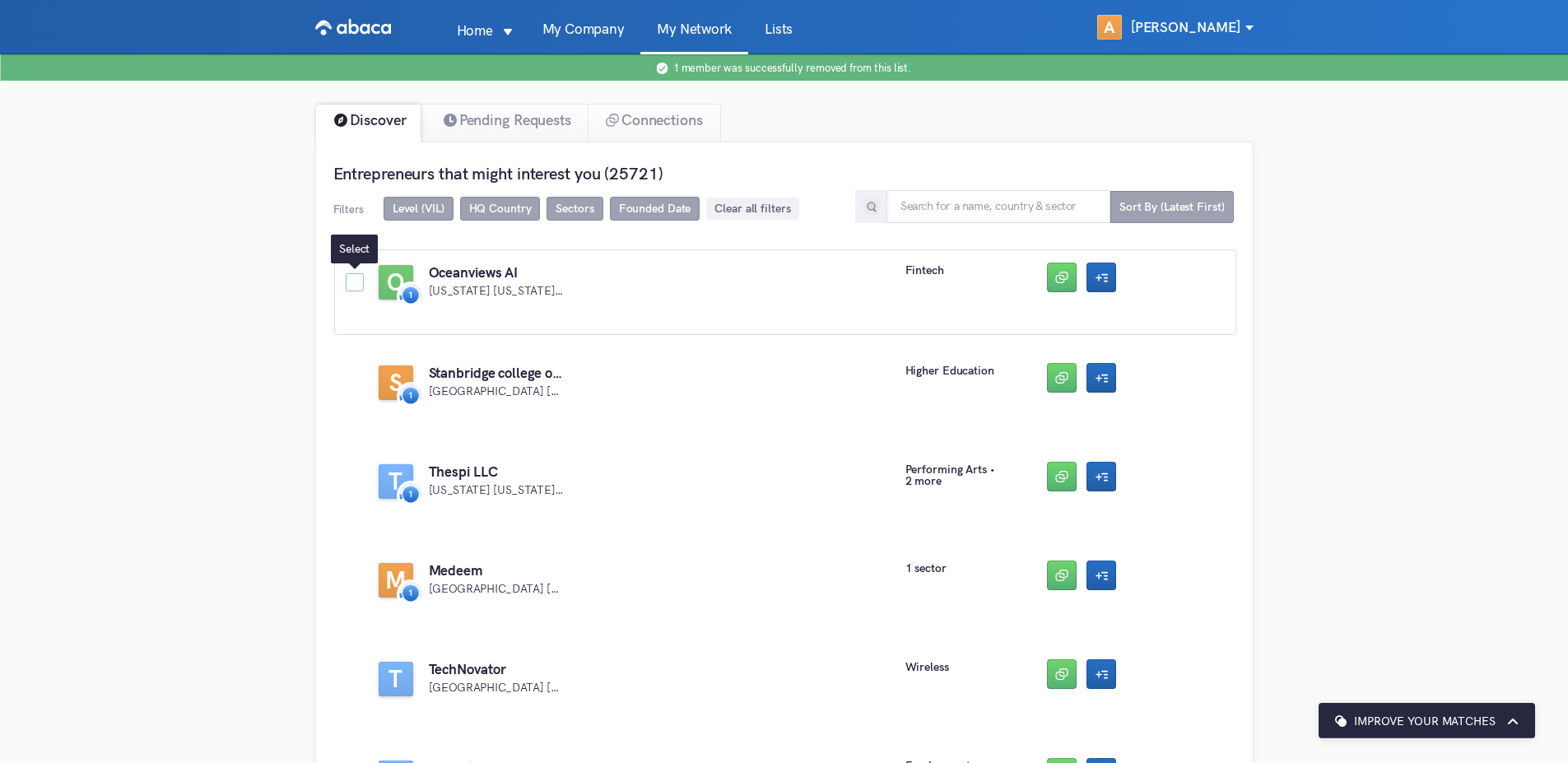
click at [345, 279] on span at bounding box center [354, 282] width 18 height 18
click at [345, 273] on input "checkbox" at bounding box center [345, 273] width 0 height 0
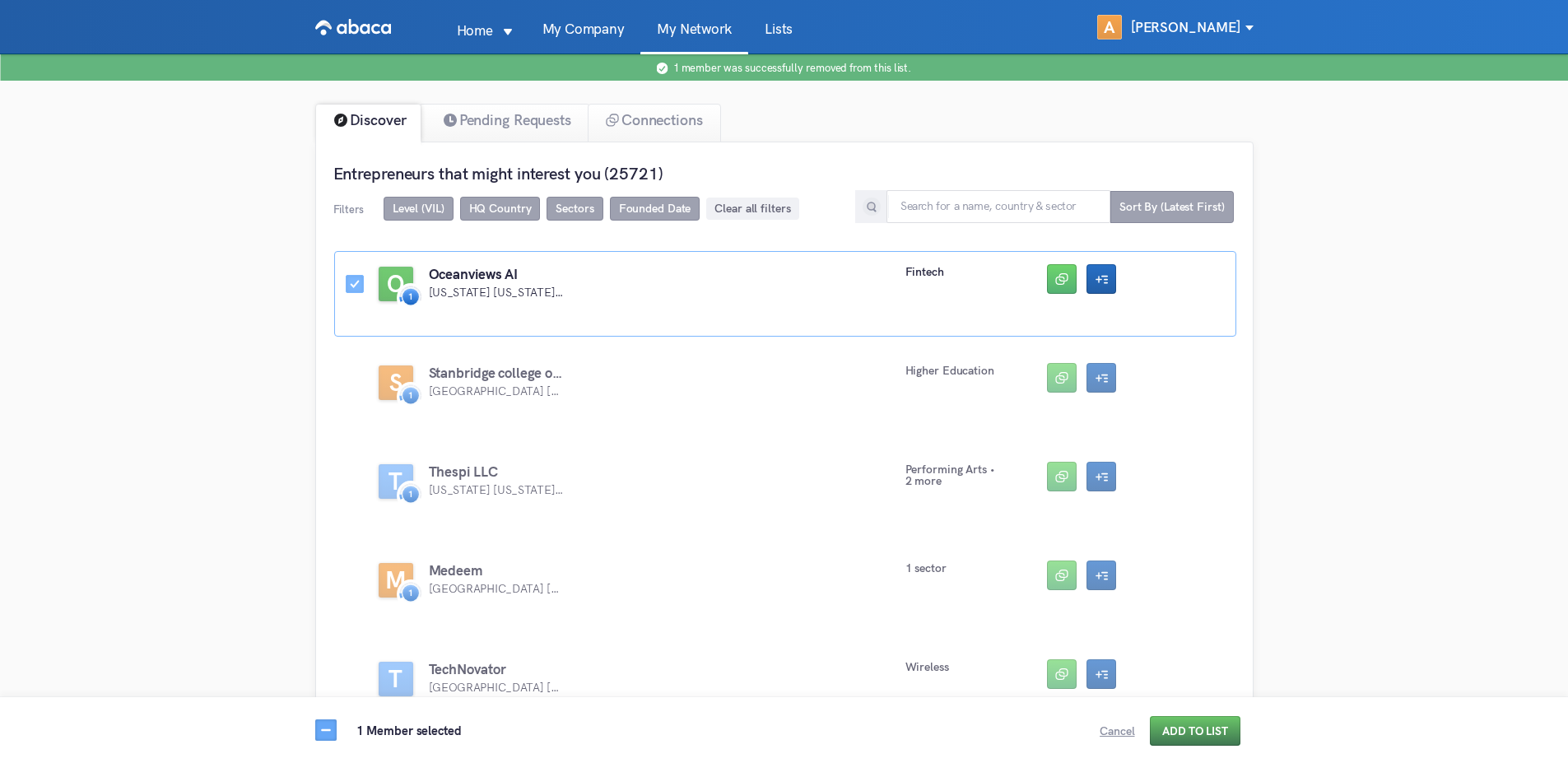
click at [1196, 723] on button "Add to List" at bounding box center [1195, 731] width 90 height 30
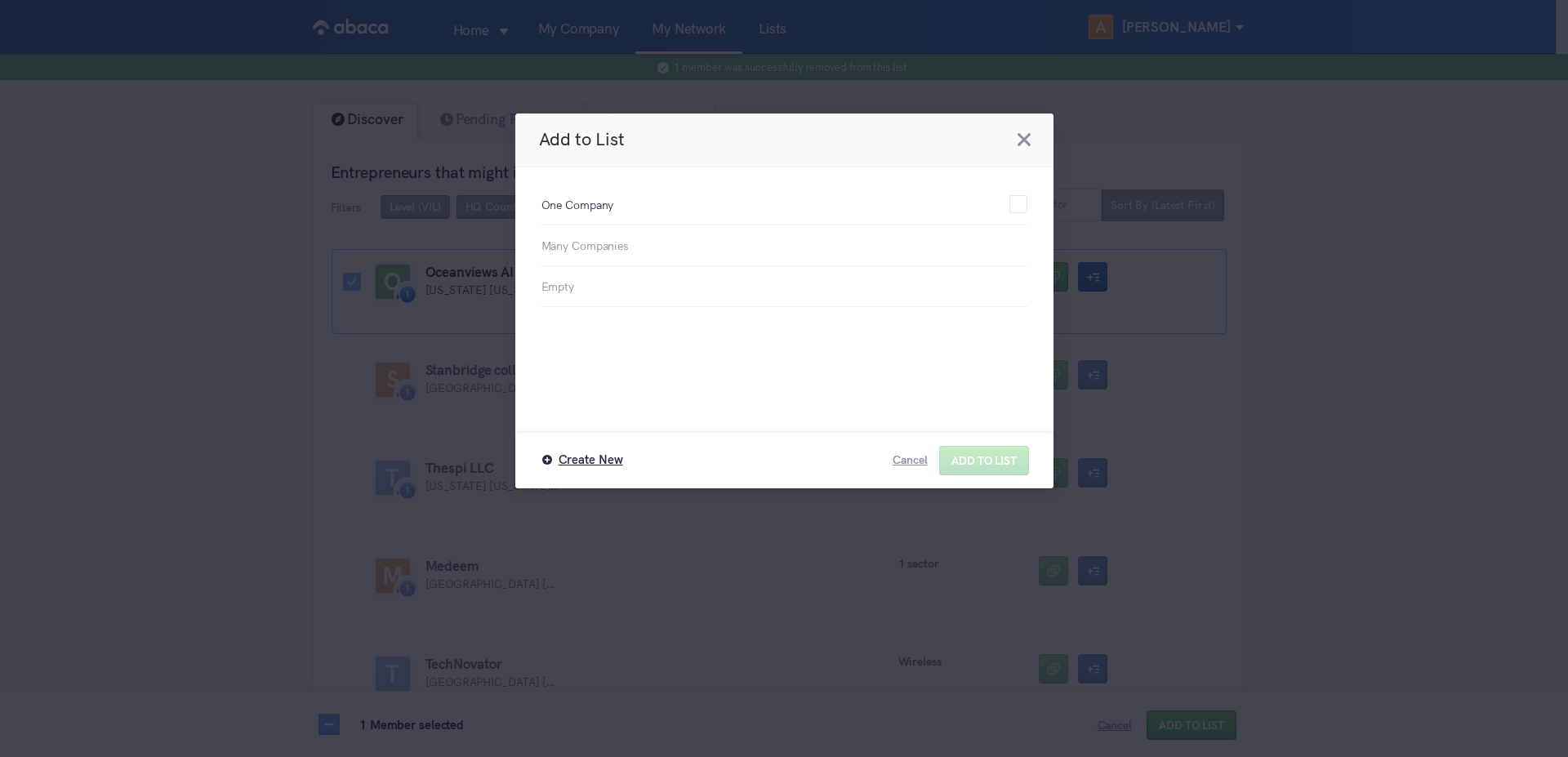
click at [589, 199] on span "One Company" at bounding box center [775, 205] width 468 height 18
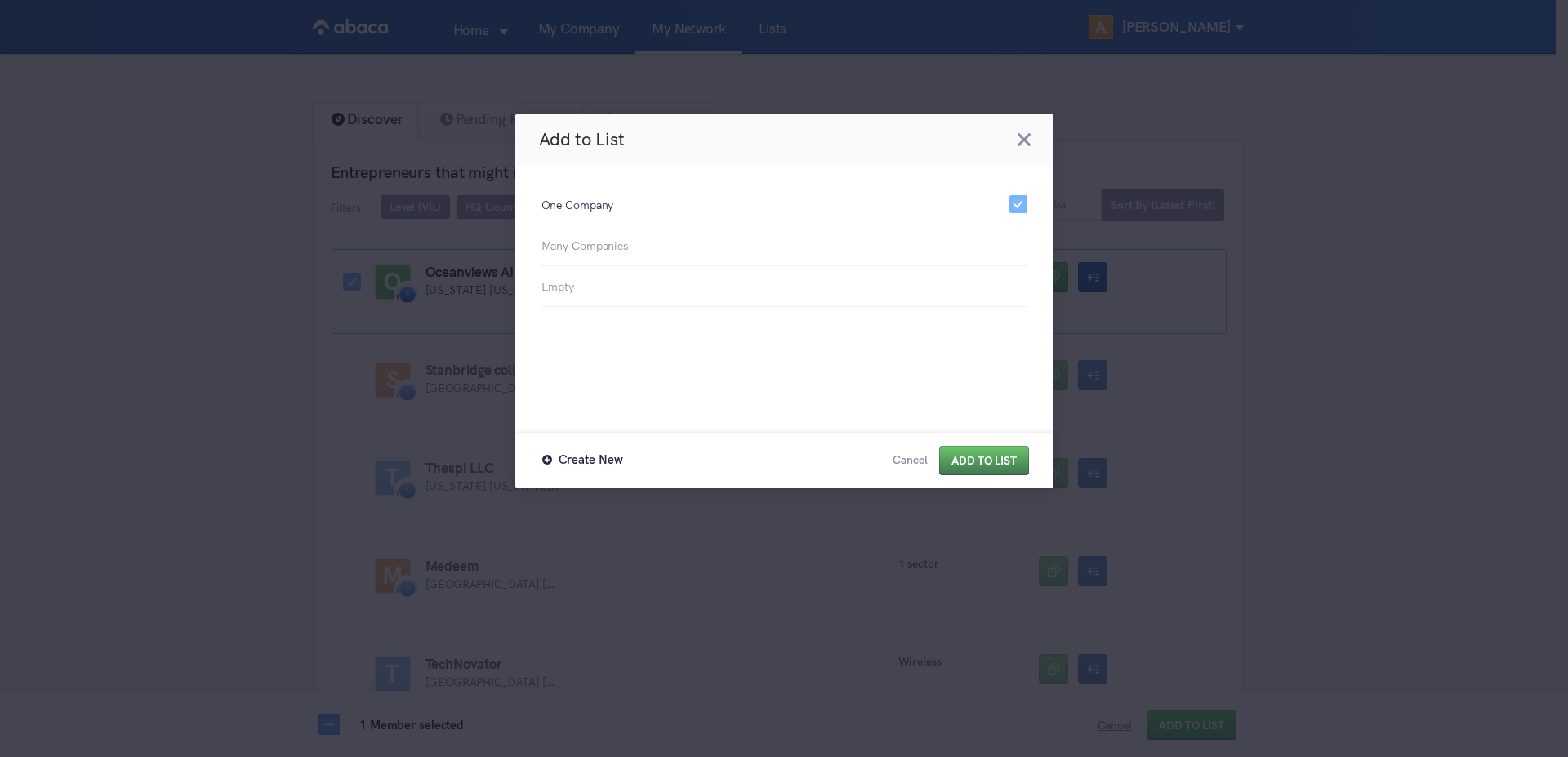
click at [975, 471] on button "Add to List" at bounding box center [983, 460] width 89 height 29
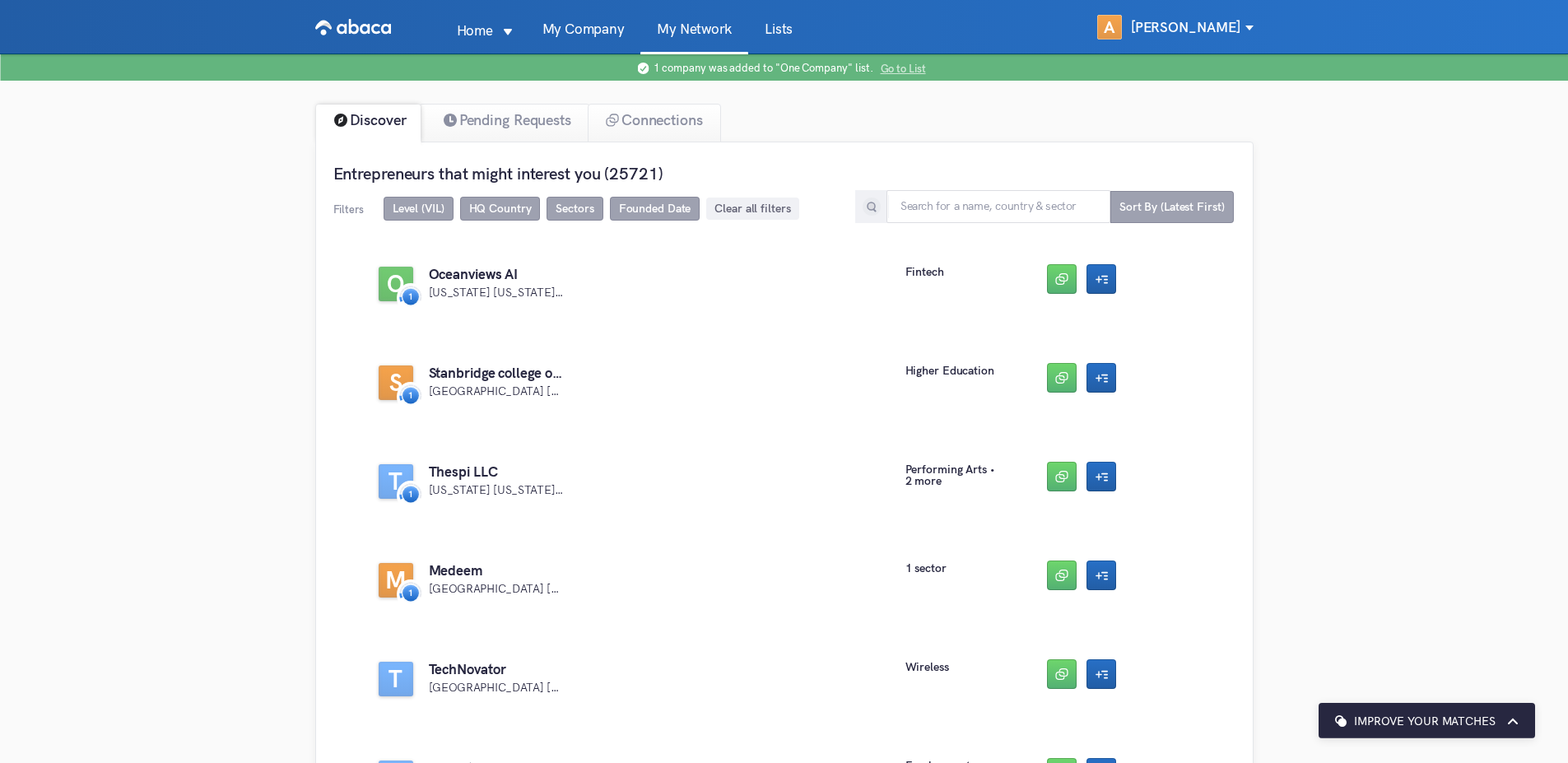
click at [910, 69] on span "Go to List" at bounding box center [904, 67] width 46 height 11
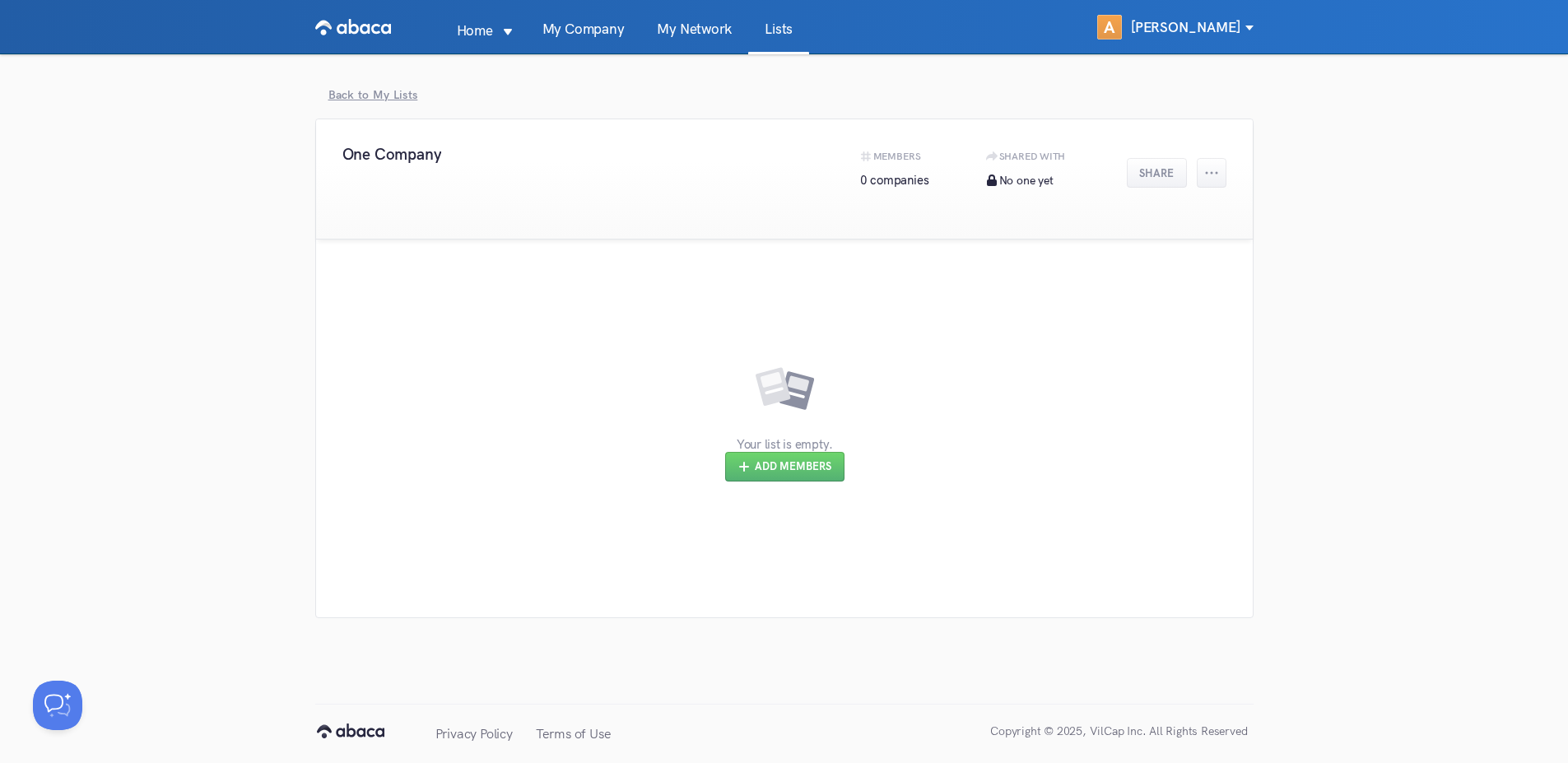
click at [1392, 360] on div "Back to My Lists One Company Members 0 companies Shared With No one yet Share Y…" at bounding box center [784, 346] width 1568 height 584
